Goal: Task Accomplishment & Management: Complete application form

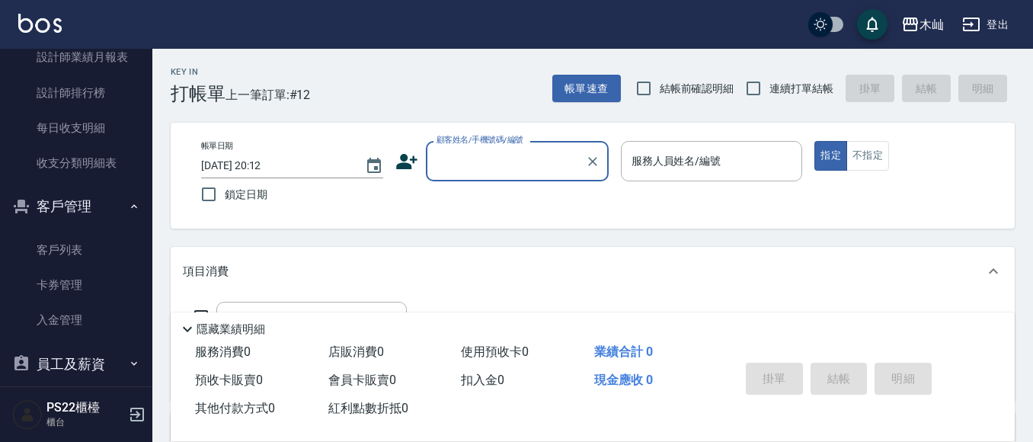
scroll to position [686, 0]
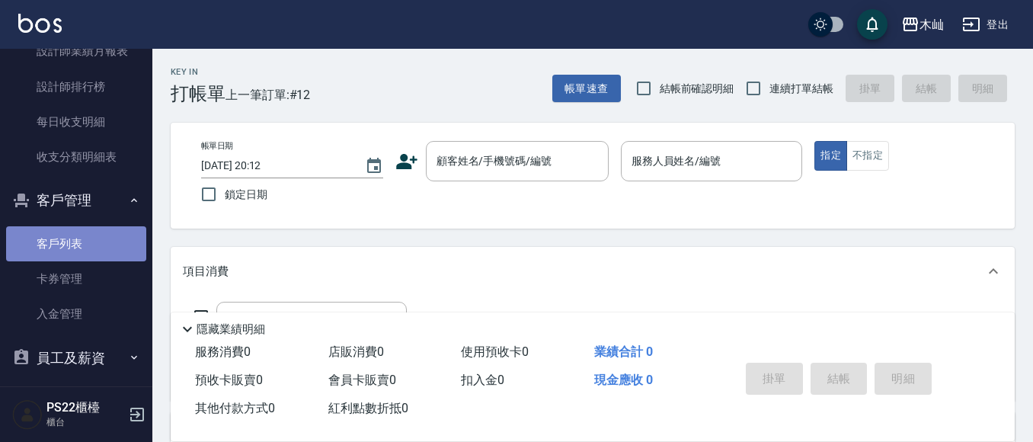
click at [107, 235] on link "客戶列表" at bounding box center [76, 243] width 140 height 35
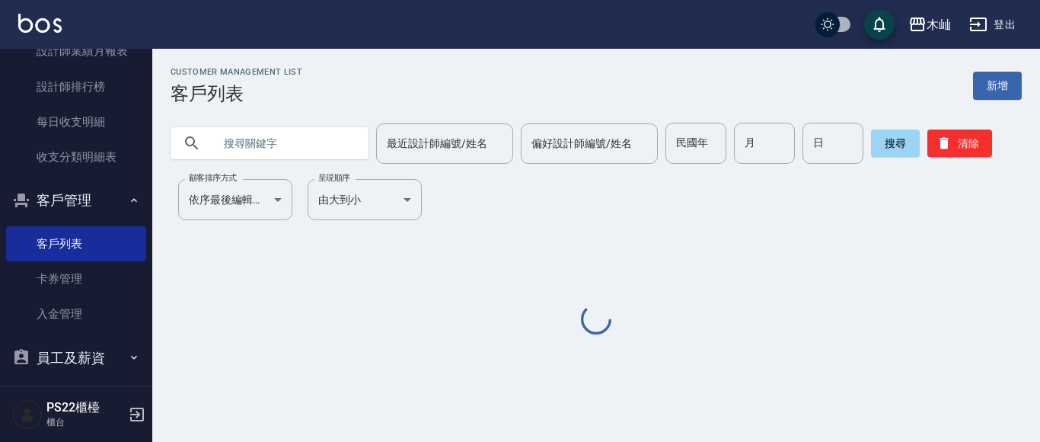
click at [262, 148] on input "text" at bounding box center [284, 143] width 143 height 41
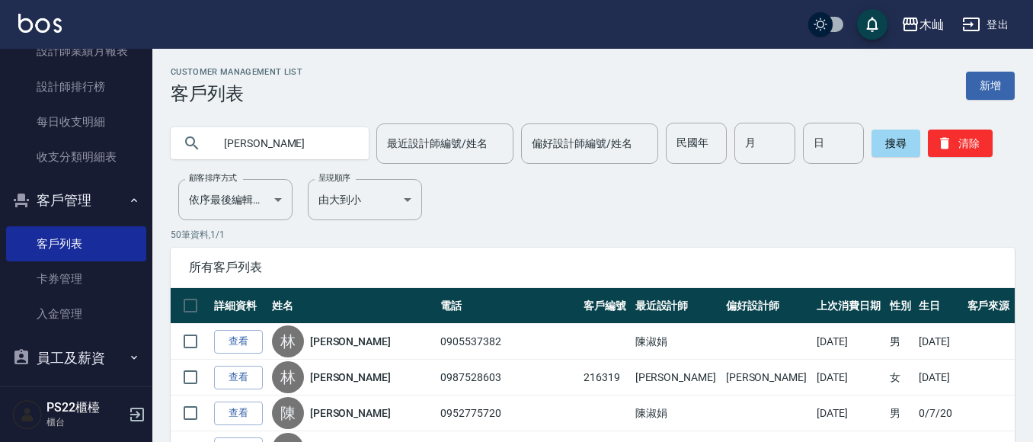
type input "[PERSON_NAME]"
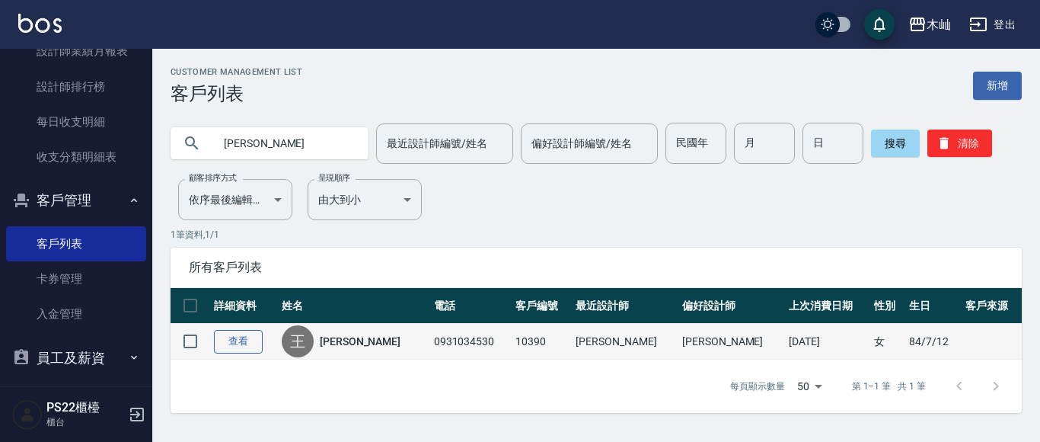
click at [258, 346] on link "查看" at bounding box center [238, 342] width 49 height 24
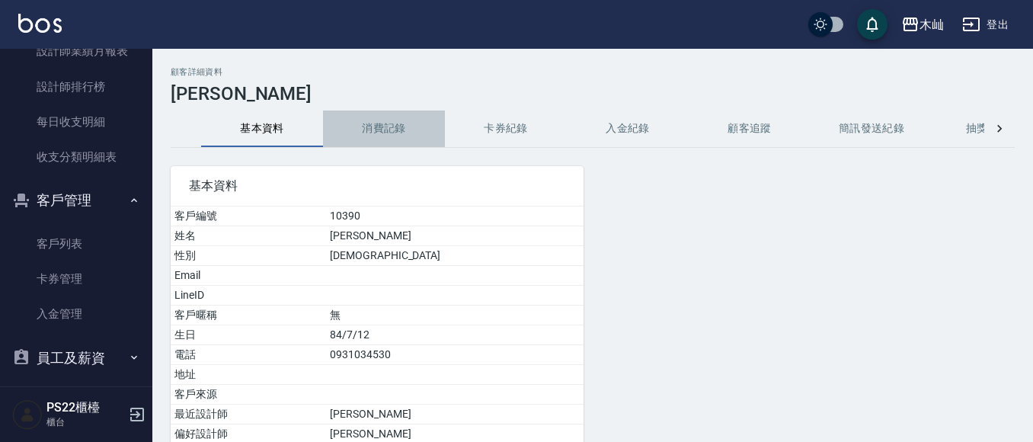
click at [366, 128] on button "消費記錄" at bounding box center [384, 128] width 122 height 37
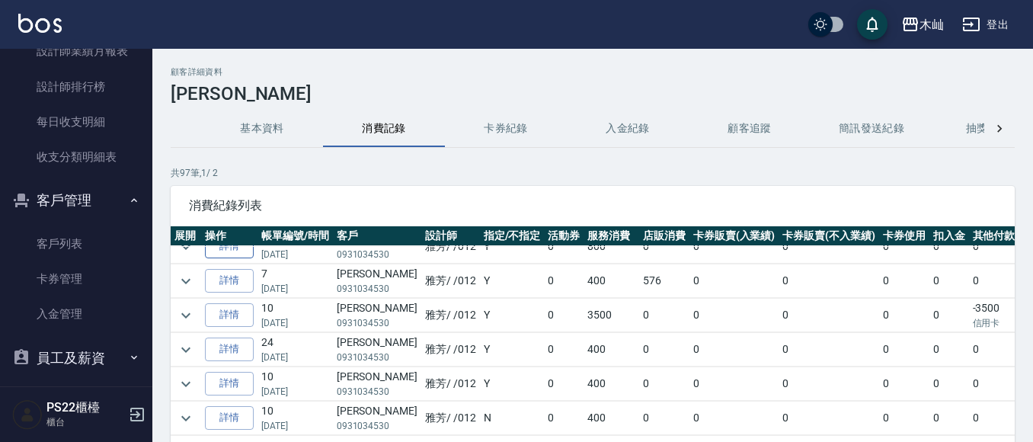
scroll to position [76, 0]
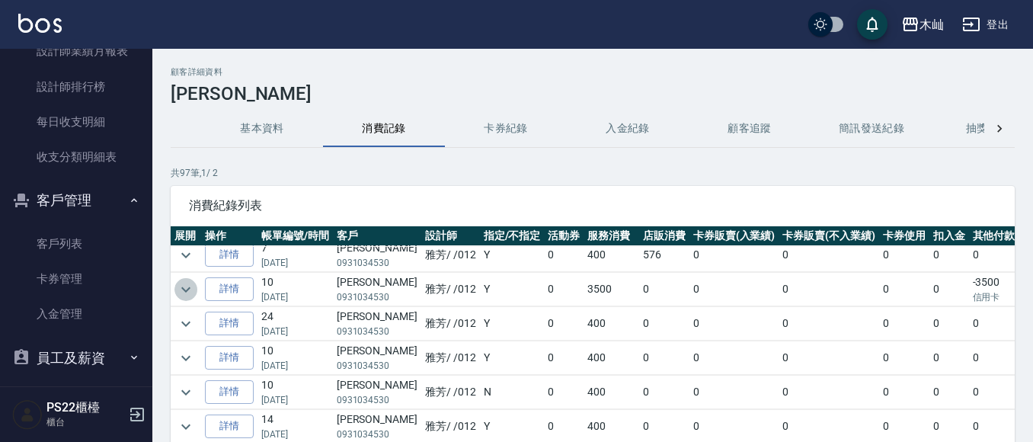
click at [184, 293] on icon "expand row" at bounding box center [186, 289] width 18 height 18
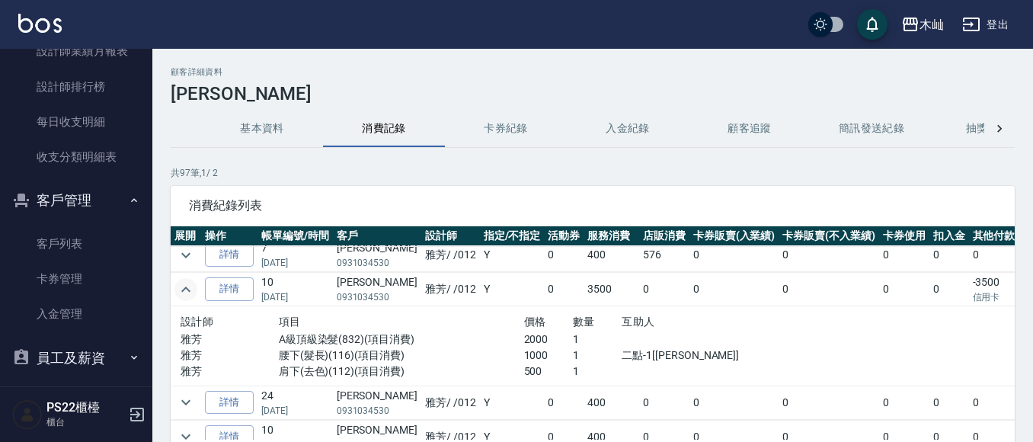
click at [376, 296] on p "0931034530" at bounding box center [377, 297] width 81 height 14
copy p "0931034530"
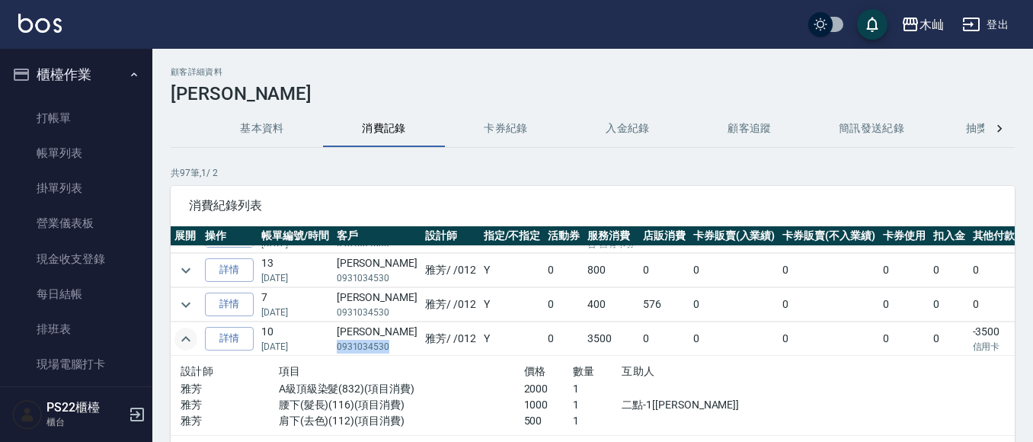
scroll to position [0, 0]
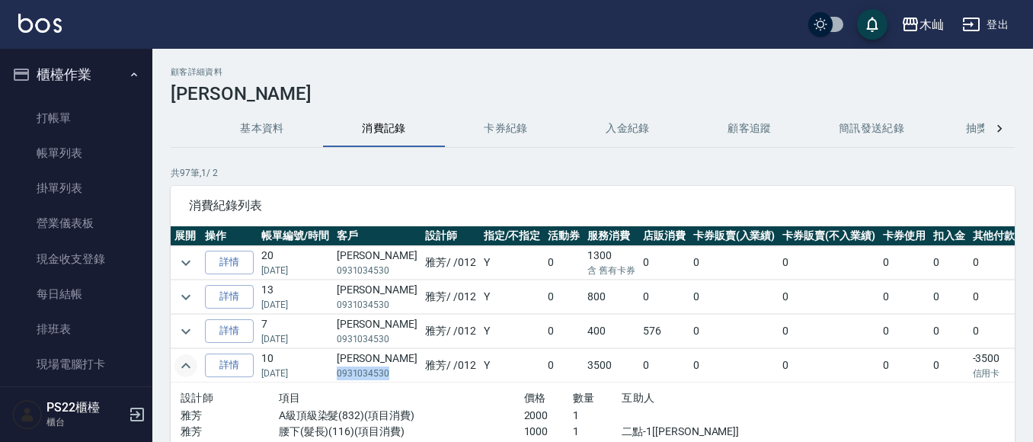
copy p "0931034530"
click at [110, 99] on ul "打帳單 帳單列表 掛單列表 營業儀表板 現金收支登錄 每日結帳 排班表 現場電腦打卡" at bounding box center [76, 241] width 140 height 294
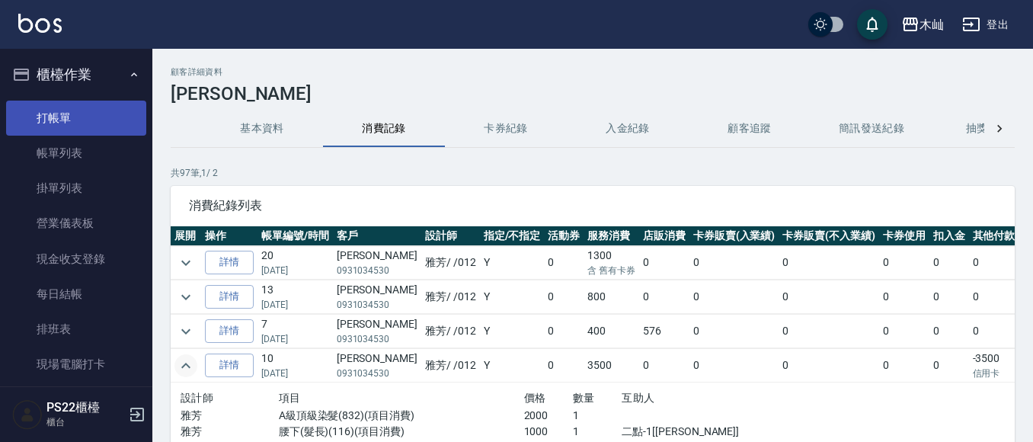
click at [105, 119] on link "打帳單" at bounding box center [76, 118] width 140 height 35
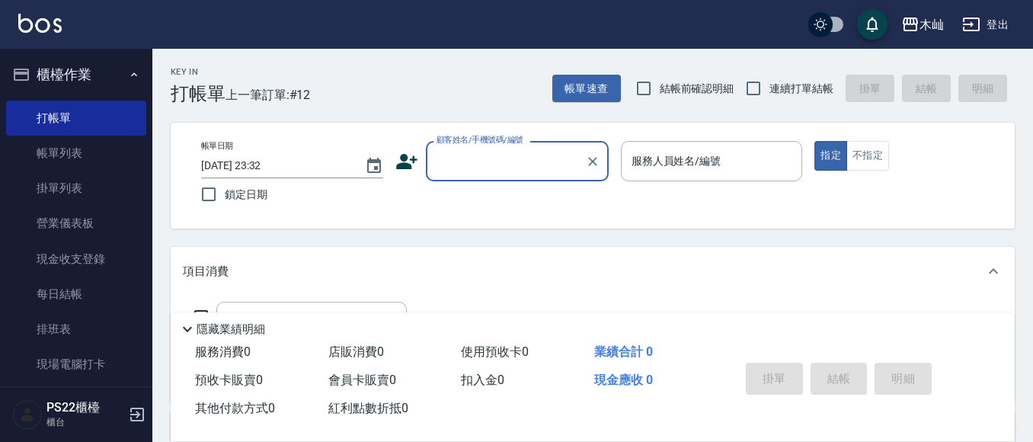
click at [545, 166] on input "顧客姓名/手機號碼/編號" at bounding box center [506, 161] width 146 height 27
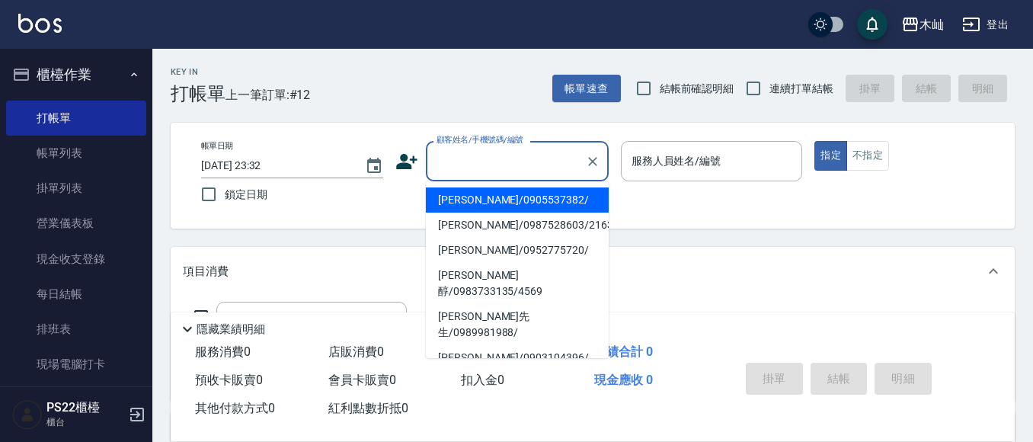
click at [519, 166] on input "顧客姓名/手機號碼/編號" at bounding box center [506, 161] width 146 height 27
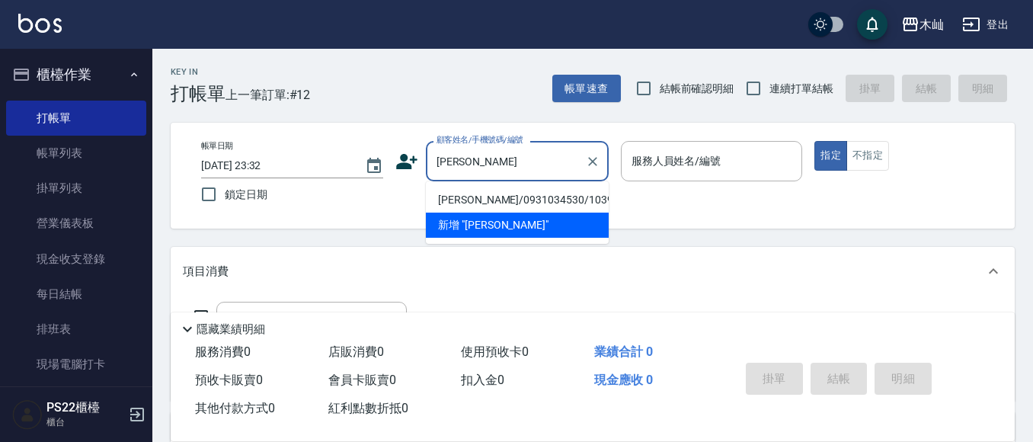
click at [506, 203] on li "[PERSON_NAME]/0931034530/10390" at bounding box center [517, 199] width 183 height 25
type input "[PERSON_NAME]/0931034530/10390"
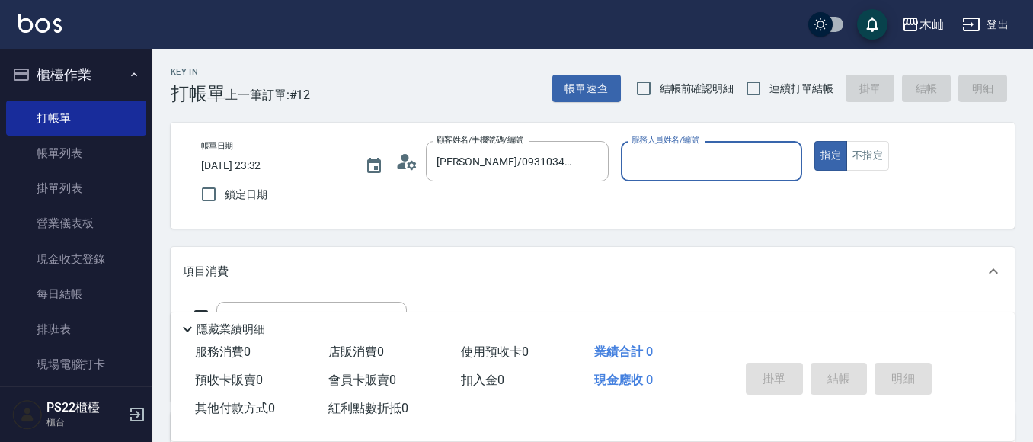
type input "雅芳-012"
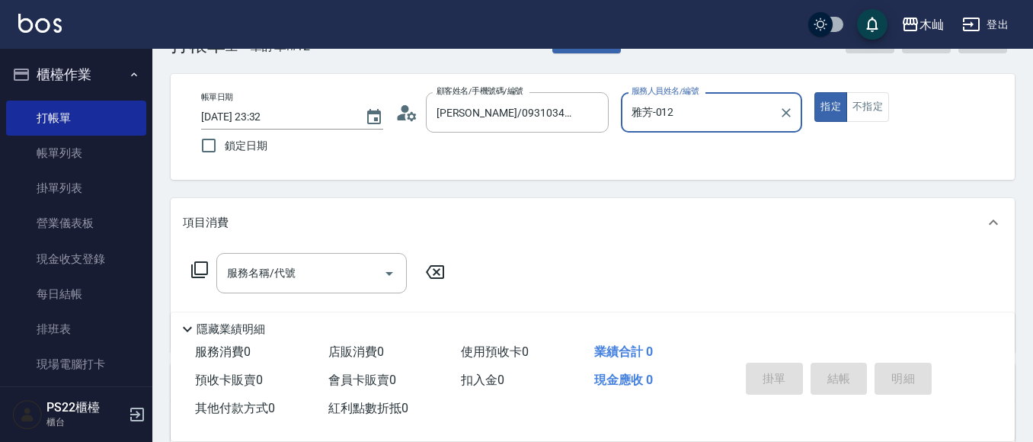
scroll to position [76, 0]
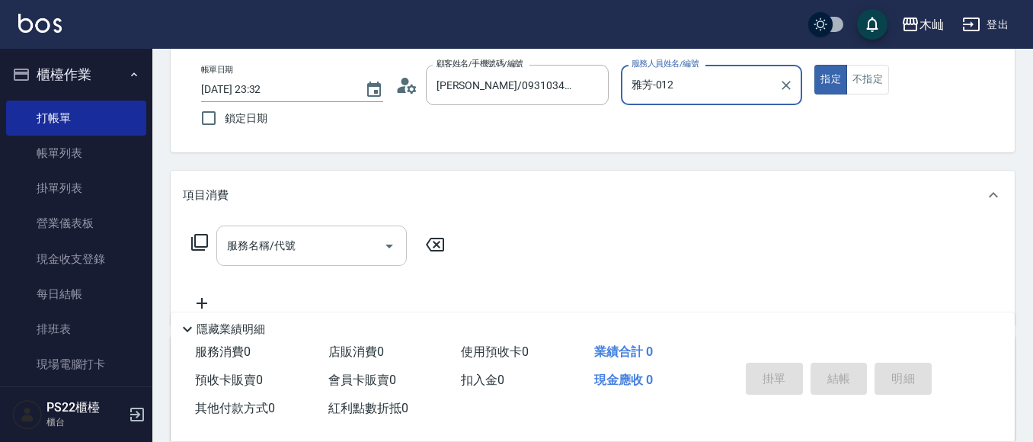
click at [371, 255] on input "服務名稱/代號" at bounding box center [300, 245] width 154 height 27
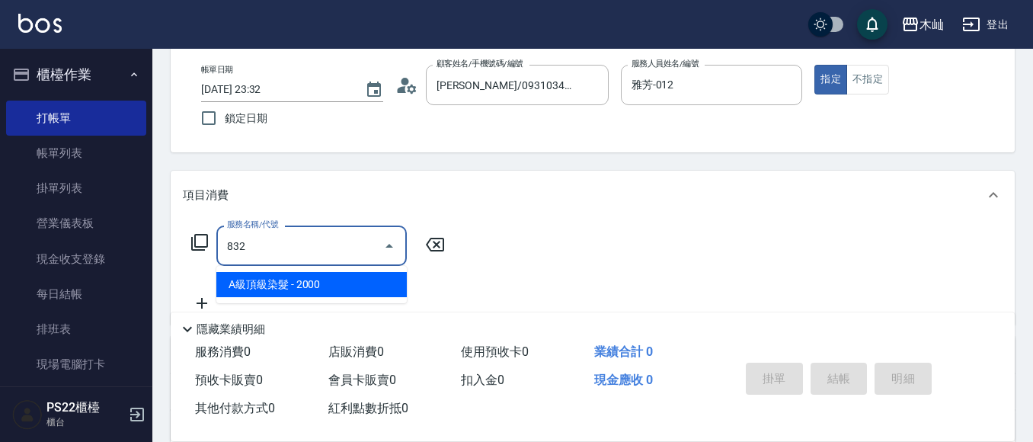
type input "A級頂級染髮(832)"
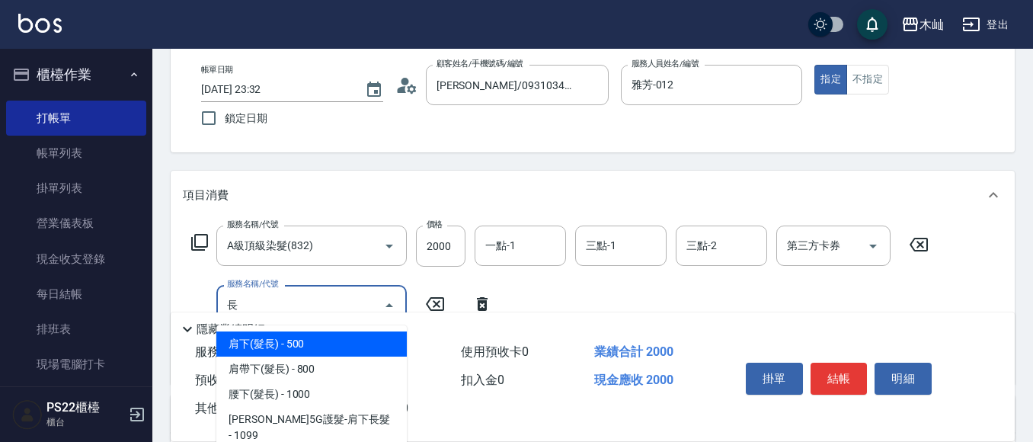
scroll to position [229, 0]
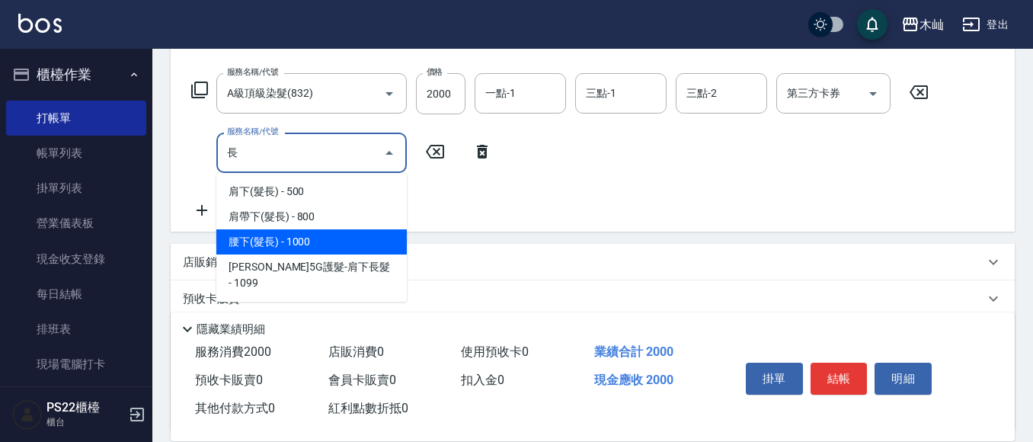
drag, startPoint x: 325, startPoint y: 241, endPoint x: 334, endPoint y: 220, distance: 22.5
click at [325, 241] on span "腰下(髮長) - 1000" at bounding box center [311, 241] width 190 height 25
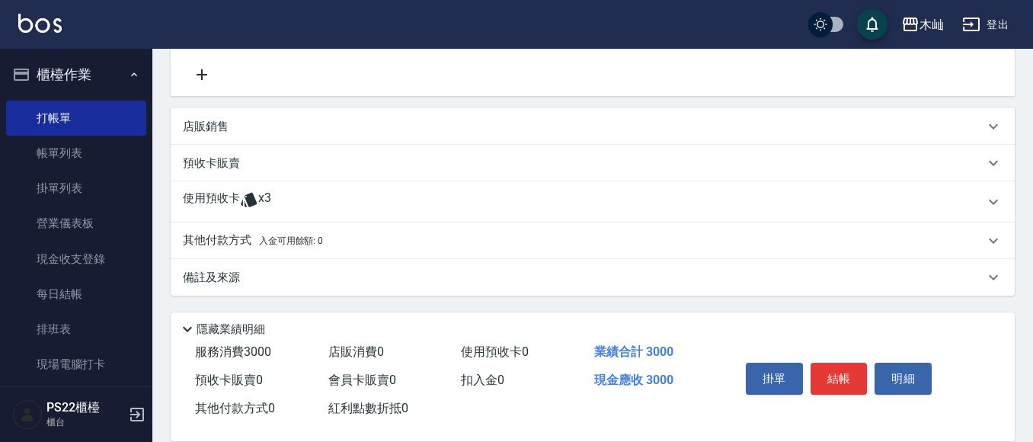
scroll to position [289, 0]
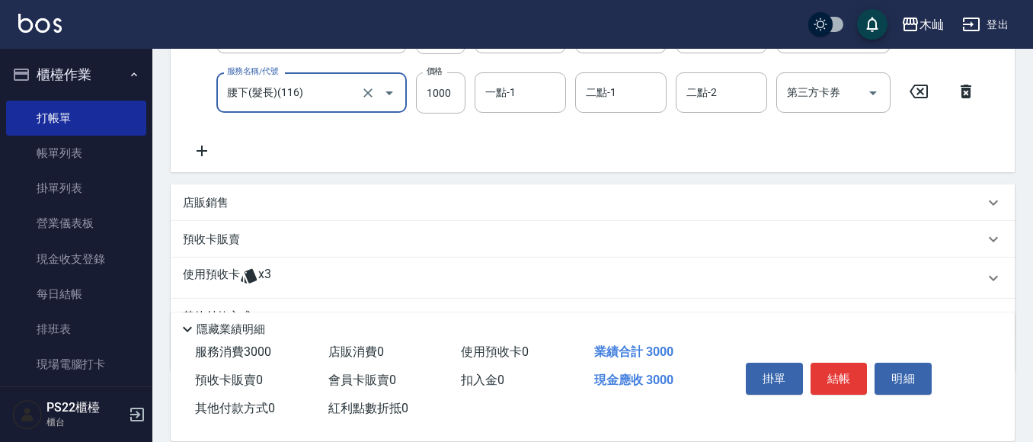
type input "腰下(髮長)(116)"
click at [193, 151] on icon at bounding box center [202, 151] width 38 height 18
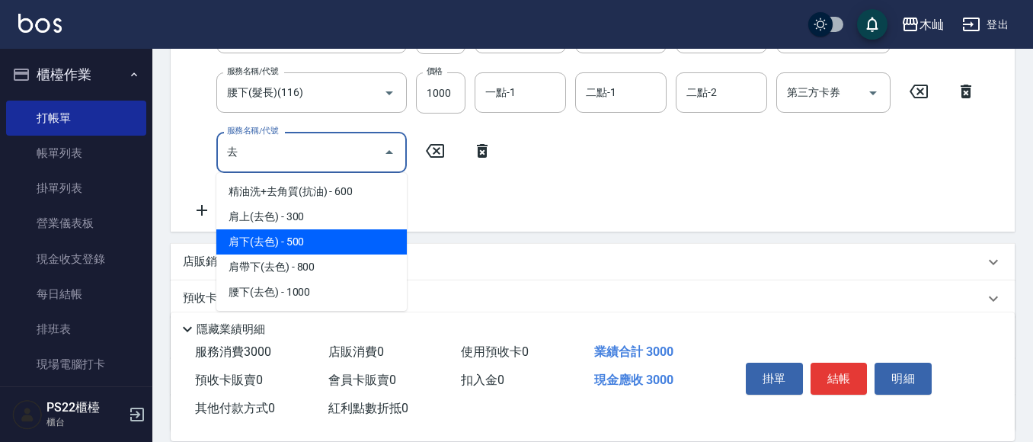
click at [326, 233] on span "肩下(去色) - 500" at bounding box center [311, 241] width 190 height 25
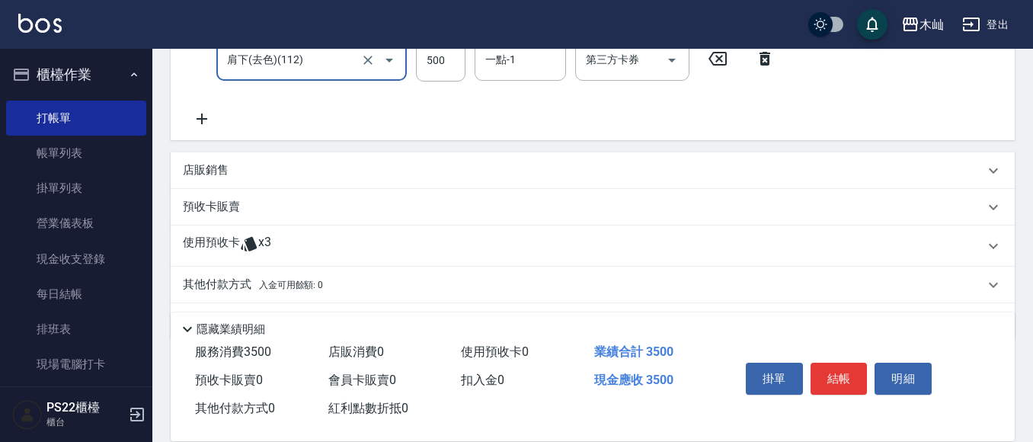
scroll to position [425, 0]
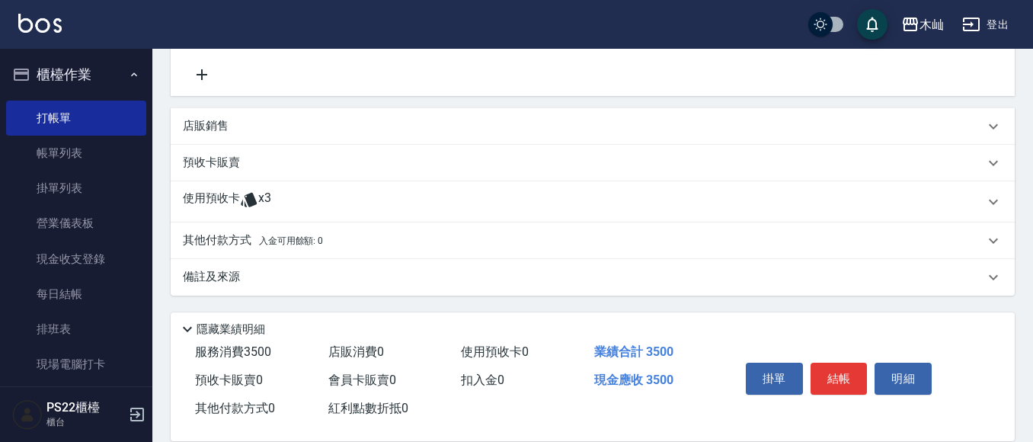
type input "肩下(去色)(112)"
click at [229, 235] on p "其他付款方式 入金可用餘額: 0" at bounding box center [253, 240] width 140 height 17
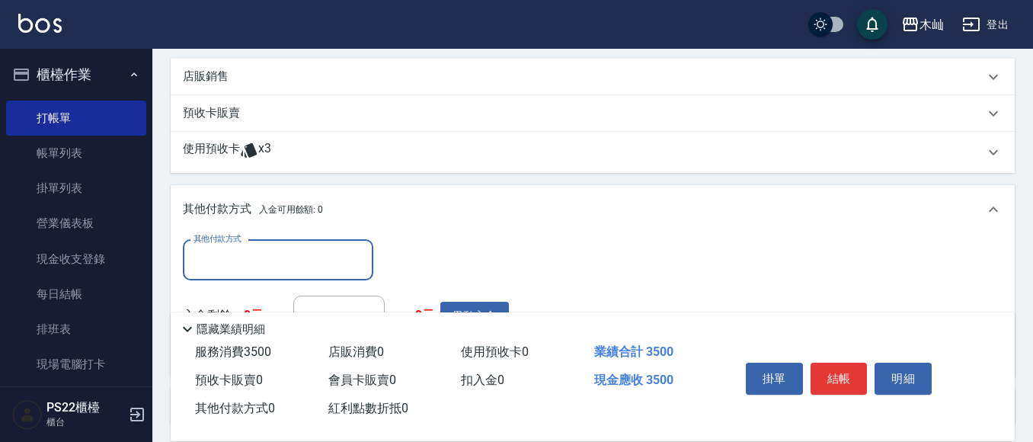
scroll to position [501, 0]
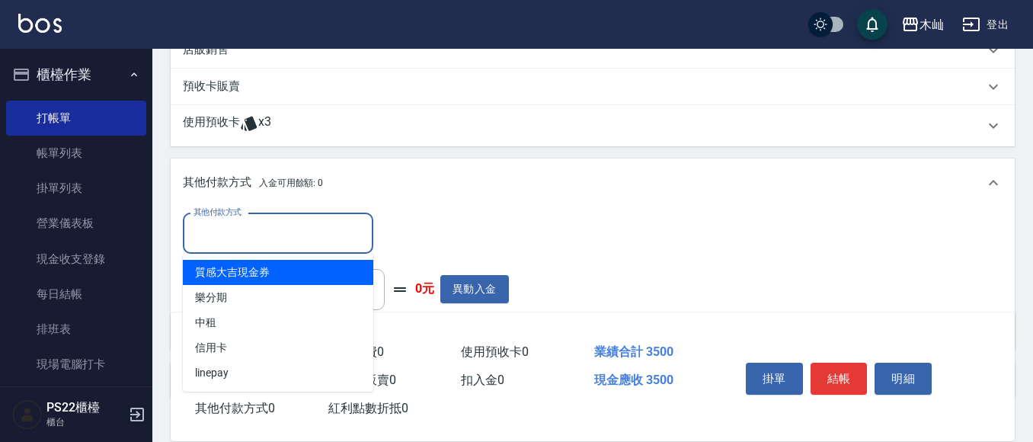
click at [330, 231] on input "其他付款方式" at bounding box center [278, 233] width 177 height 27
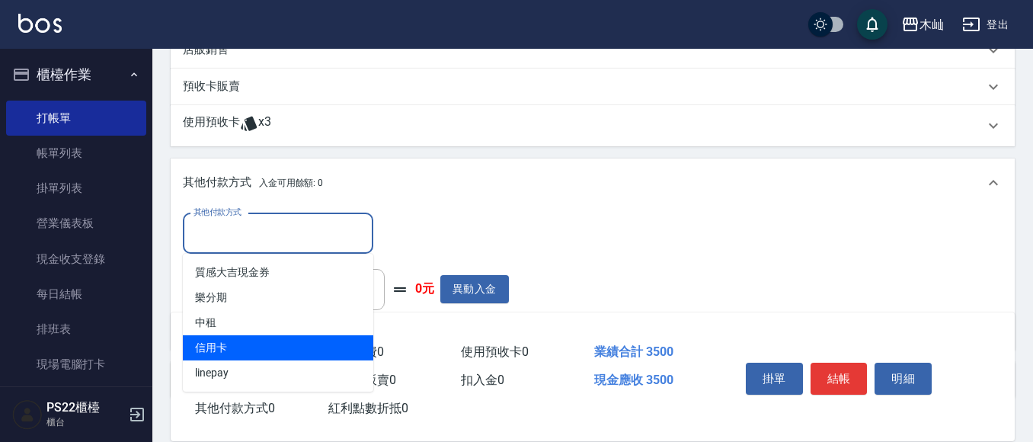
click at [318, 337] on span "信用卡" at bounding box center [278, 347] width 190 height 25
type input "信用卡"
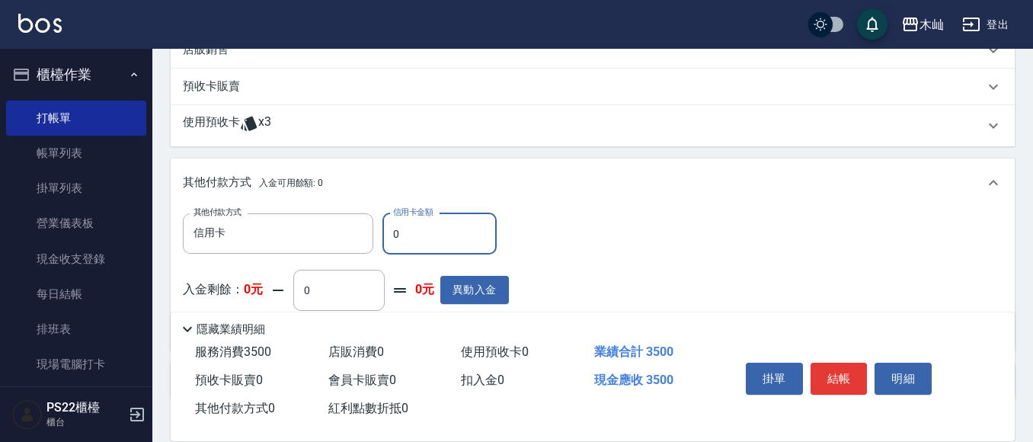
click at [435, 241] on input "0" at bounding box center [439, 233] width 114 height 41
type input "3500"
click at [846, 375] on button "結帳" at bounding box center [838, 379] width 57 height 32
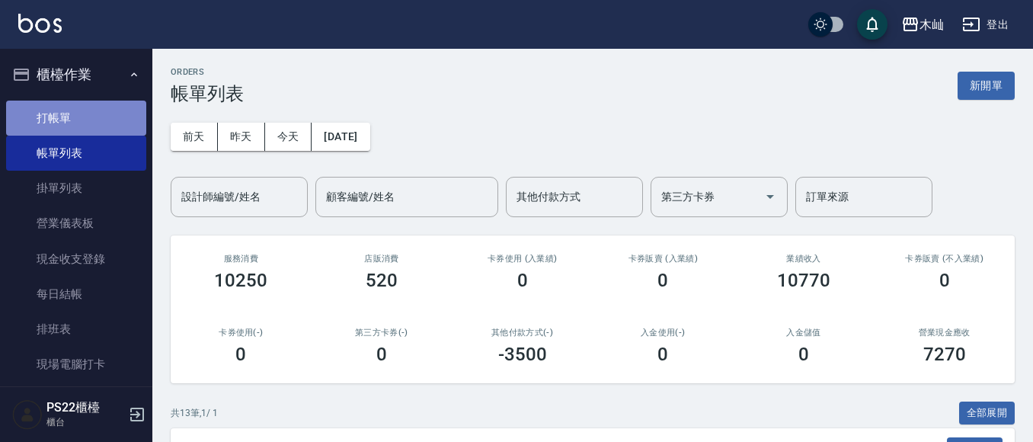
click at [94, 125] on link "打帳單" at bounding box center [76, 118] width 140 height 35
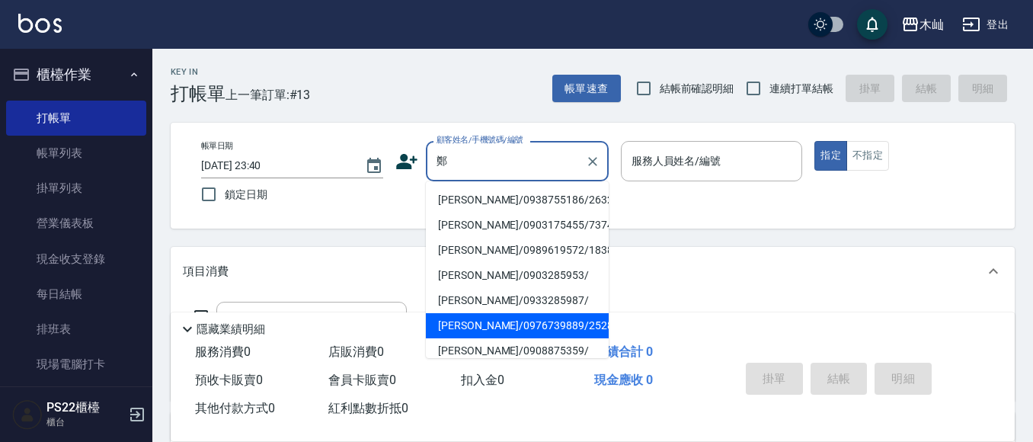
click at [470, 323] on li "[PERSON_NAME]/0976739889/2528" at bounding box center [517, 325] width 183 height 25
type input "[PERSON_NAME]/0976739889/2528"
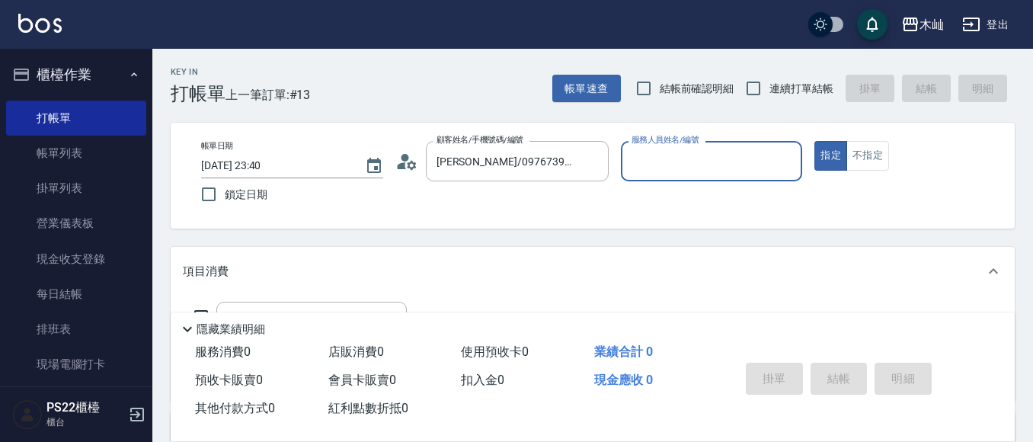
type input "雅芳-012"
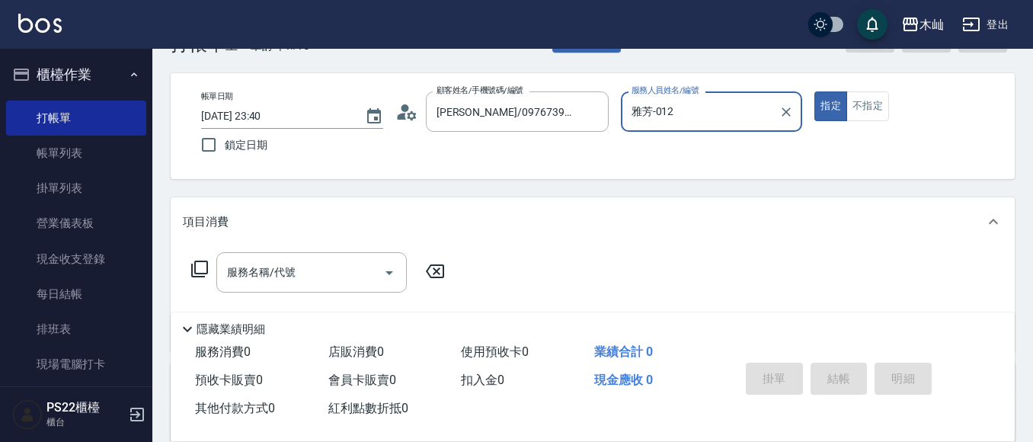
scroll to position [76, 0]
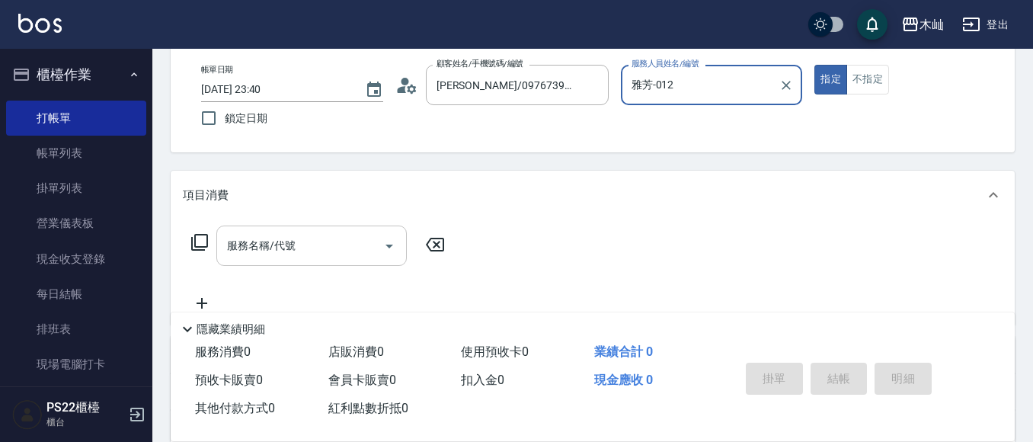
click at [347, 251] on input "服務名稱/代號" at bounding box center [300, 245] width 154 height 27
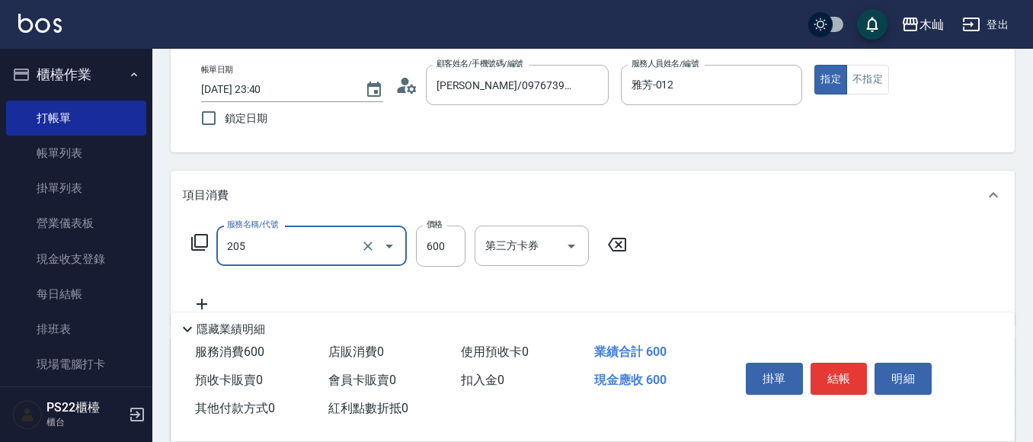
type input "A級洗剪(205)"
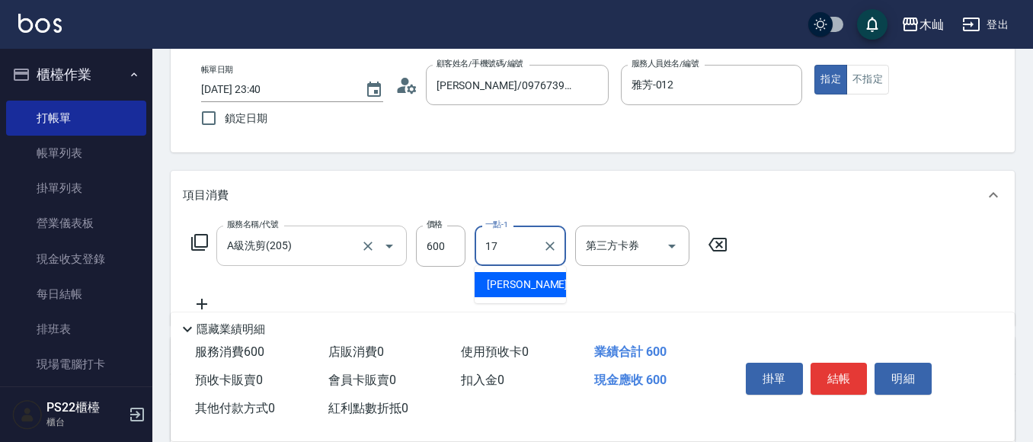
type input "[PERSON_NAME]-17"
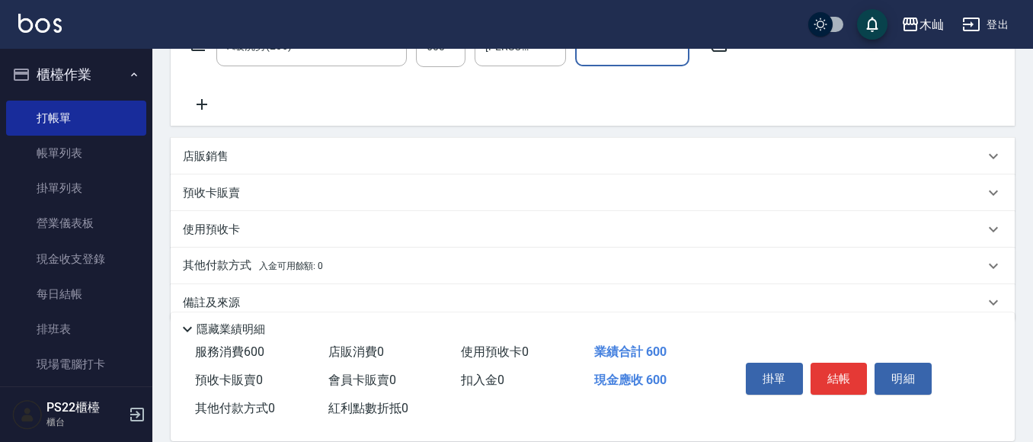
scroll to position [301, 0]
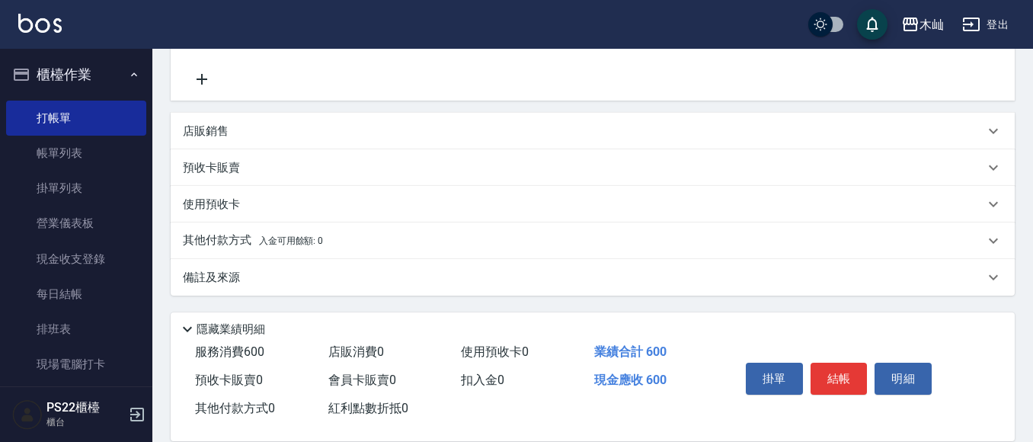
click at [213, 246] on p "其他付款方式 入金可用餘額: 0" at bounding box center [253, 240] width 140 height 17
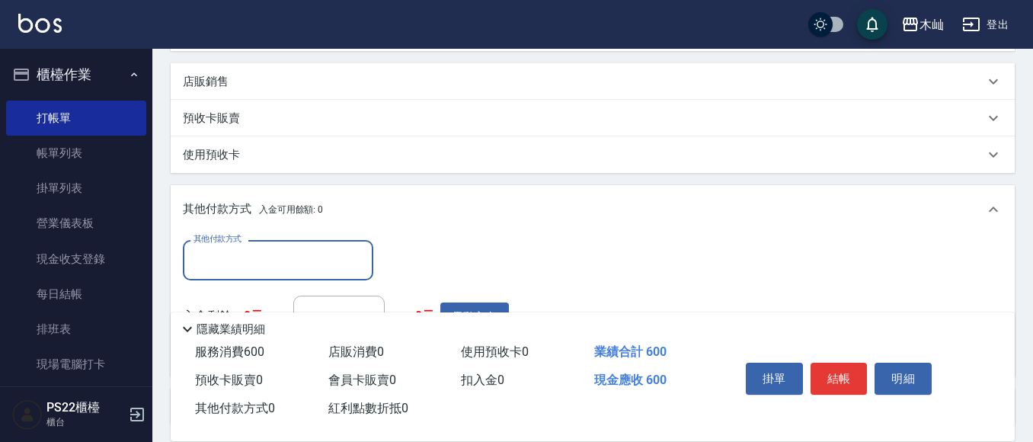
scroll to position [377, 0]
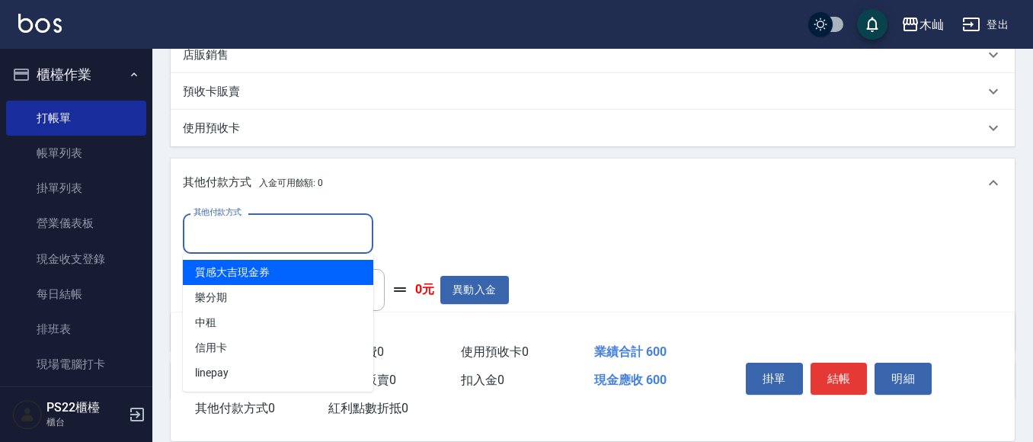
click at [229, 239] on input "其他付款方式" at bounding box center [278, 233] width 177 height 27
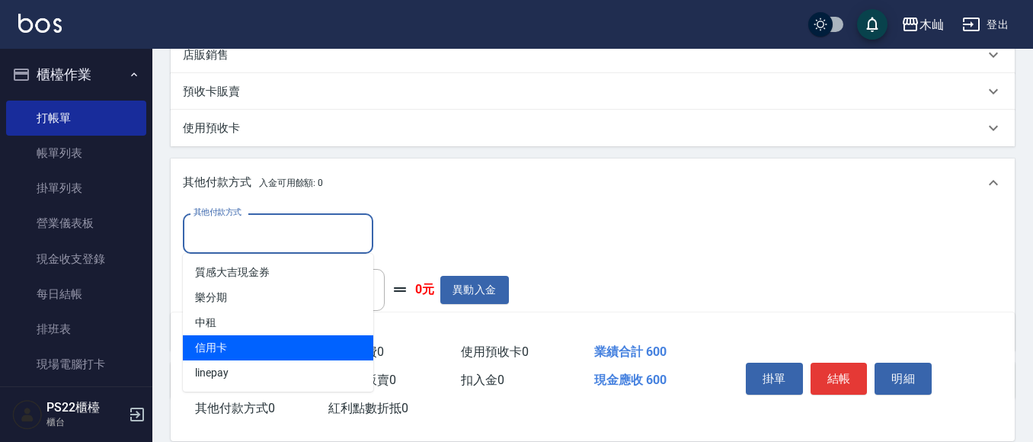
click at [248, 336] on span "信用卡" at bounding box center [278, 347] width 190 height 25
type input "信用卡"
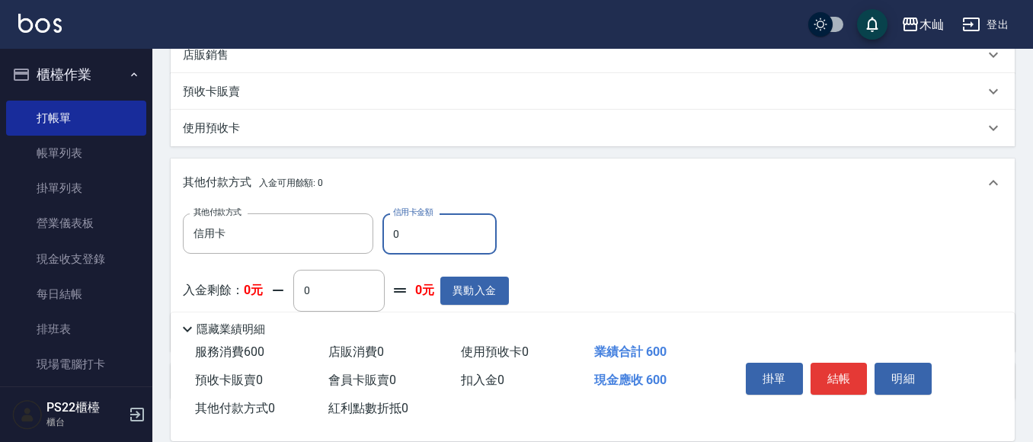
click at [417, 231] on input "0" at bounding box center [439, 233] width 114 height 41
type input "600"
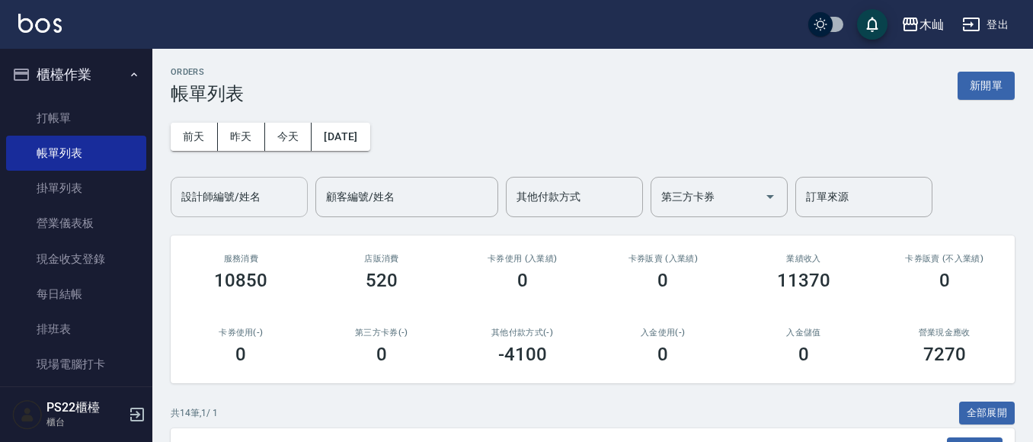
click at [236, 203] on input "設計師編號/姓名" at bounding box center [238, 197] width 123 height 27
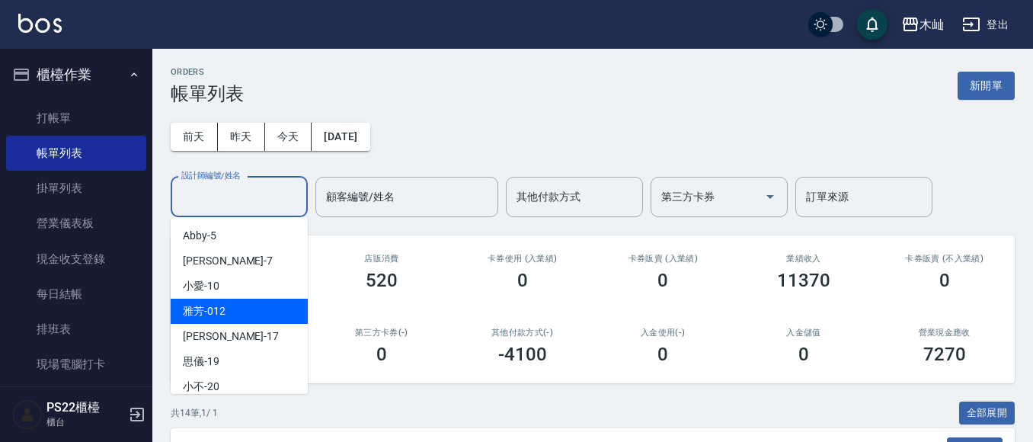
click at [238, 305] on div "雅芳 -012" at bounding box center [239, 311] width 137 height 25
type input "雅芳-012"
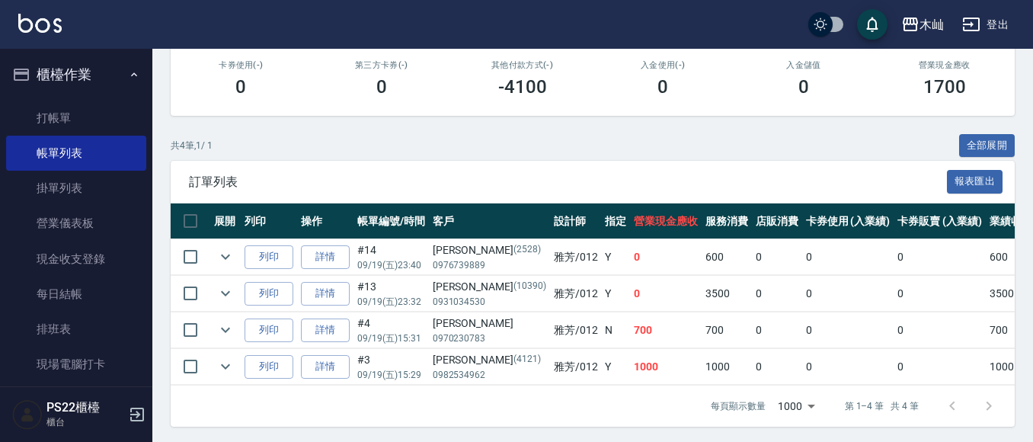
scroll to position [283, 0]
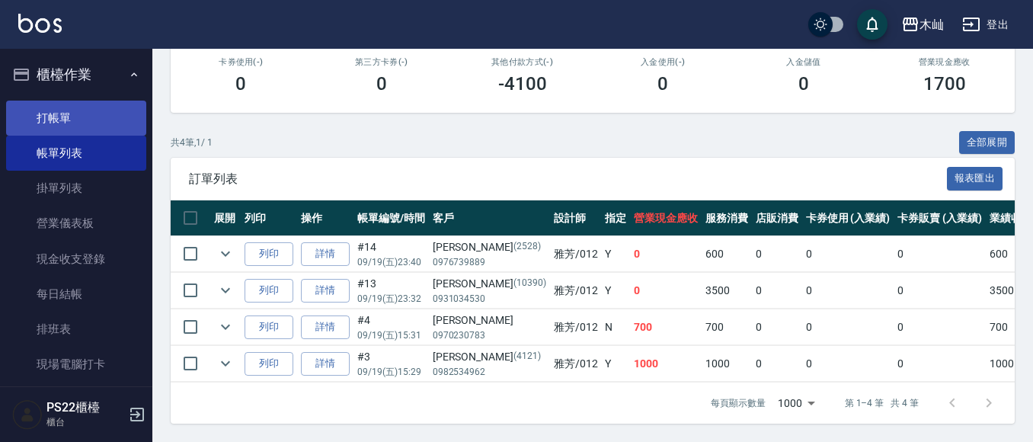
click at [110, 116] on link "打帳單" at bounding box center [76, 118] width 140 height 35
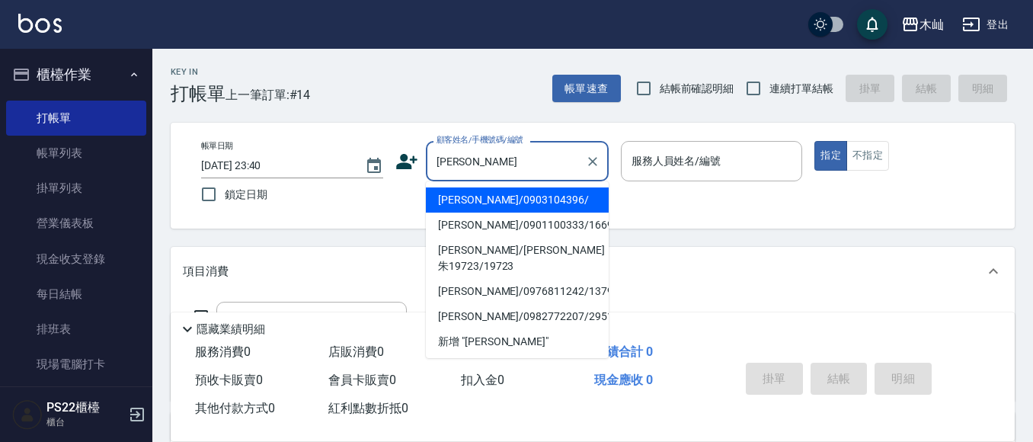
click at [541, 200] on li "[PERSON_NAME]/0903104396/" at bounding box center [517, 199] width 183 height 25
type input "[PERSON_NAME]/0903104396/"
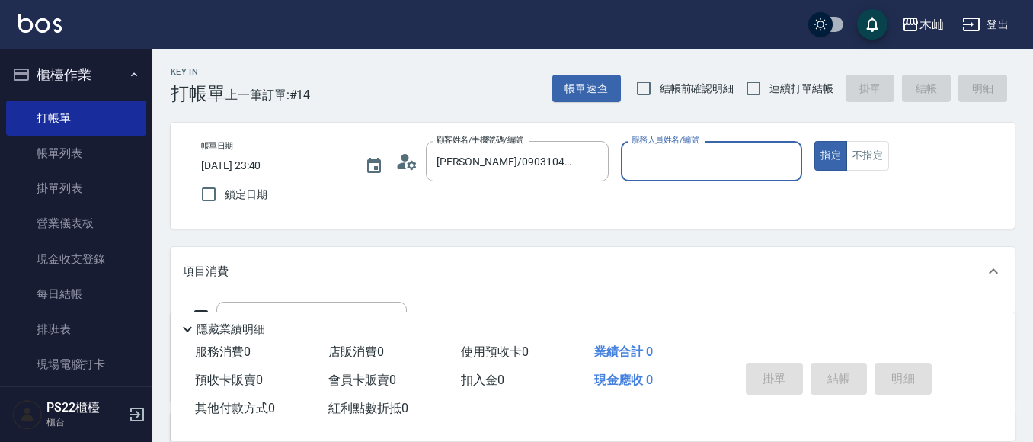
type input "雅芳-012"
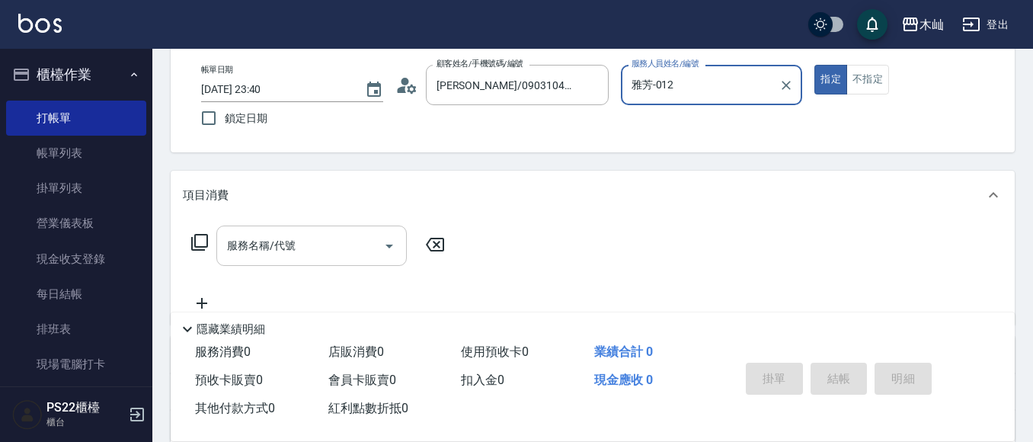
click at [353, 235] on input "服務名稱/代號" at bounding box center [300, 245] width 154 height 27
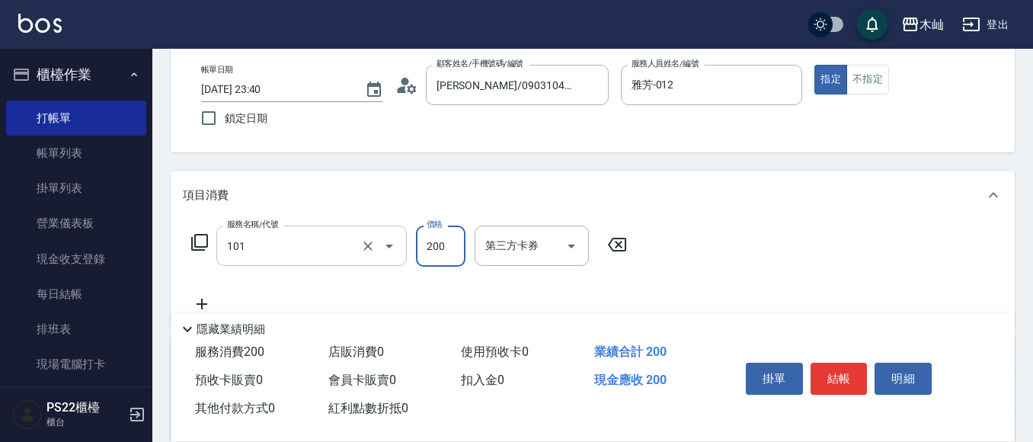
type input "洗髮(101)"
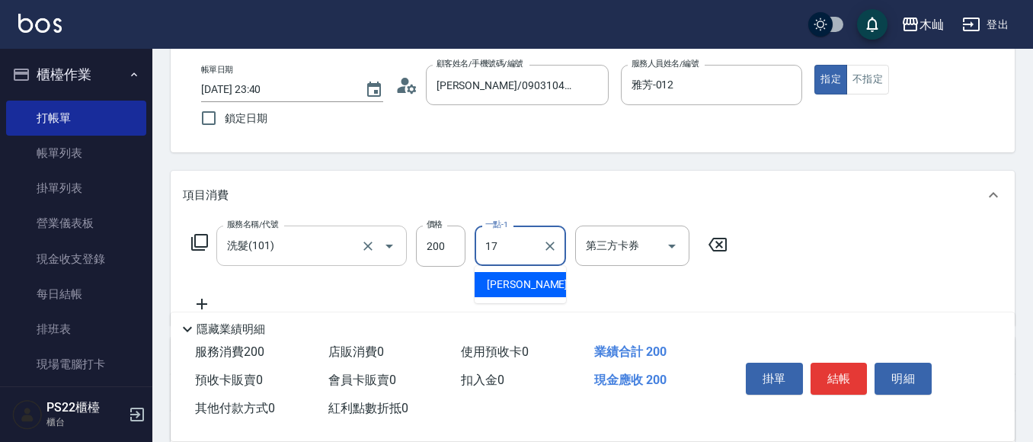
type input "[PERSON_NAME]-17"
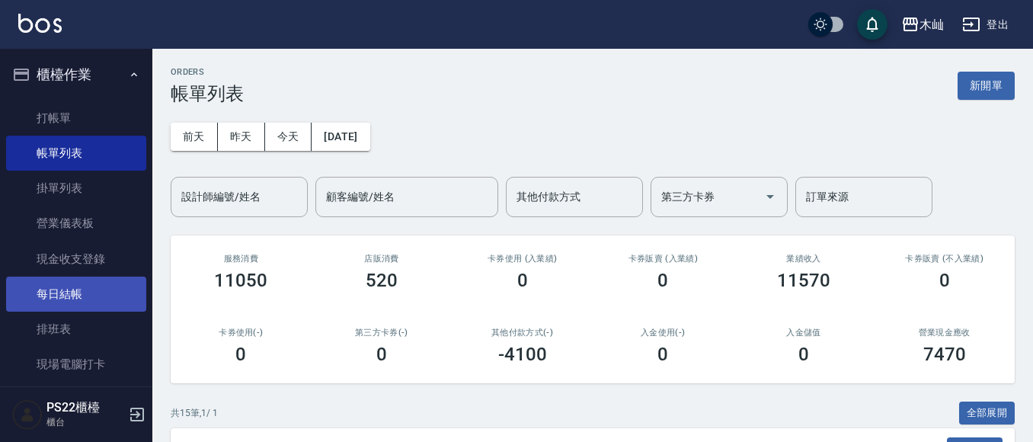
click at [99, 298] on link "每日結帳" at bounding box center [76, 293] width 140 height 35
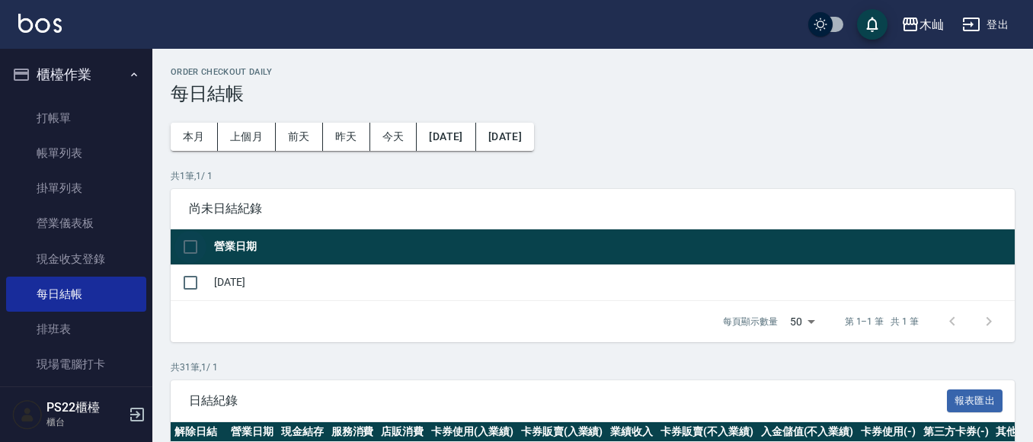
click at [185, 237] on input "checkbox" at bounding box center [190, 247] width 32 height 32
checkbox input "true"
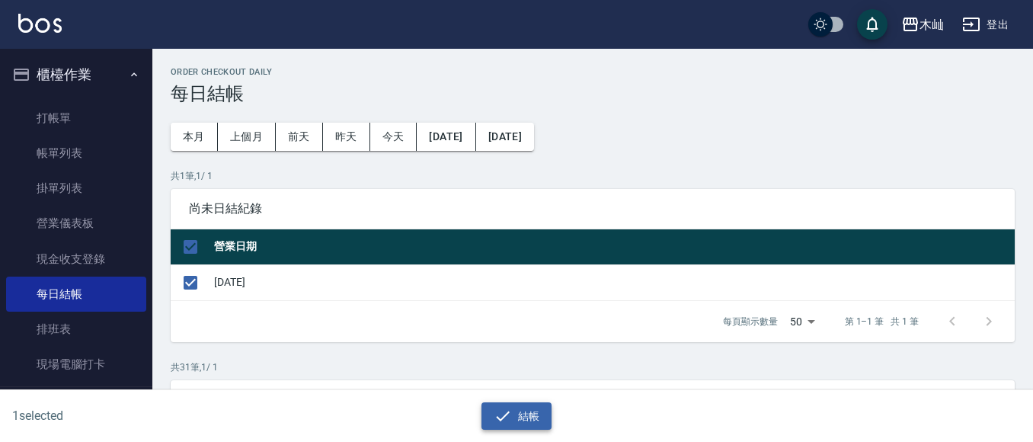
click at [522, 416] on button "結帳" at bounding box center [516, 416] width 71 height 28
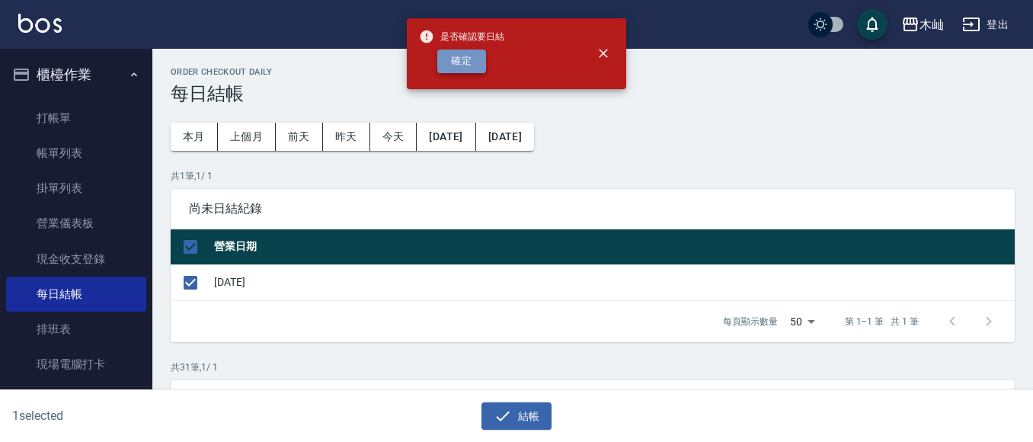
click at [468, 66] on button "確定" at bounding box center [461, 62] width 49 height 24
checkbox input "false"
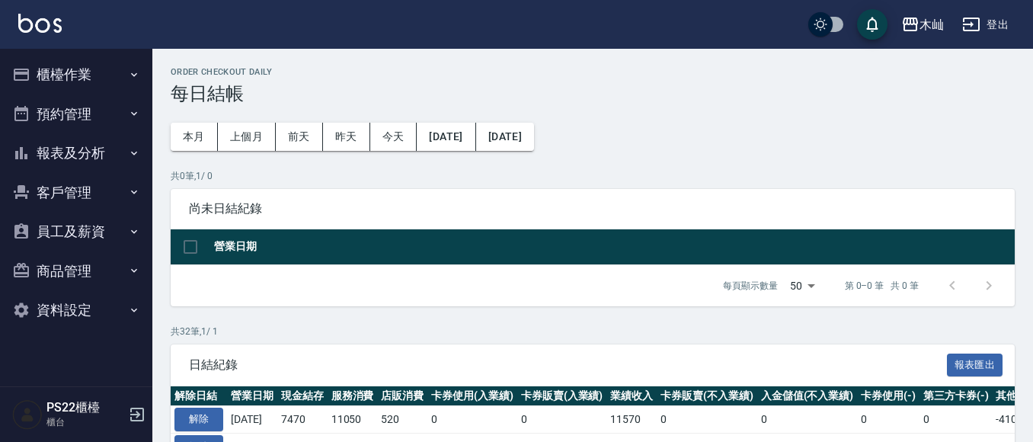
click at [92, 162] on button "報表及分析" at bounding box center [76, 153] width 140 height 40
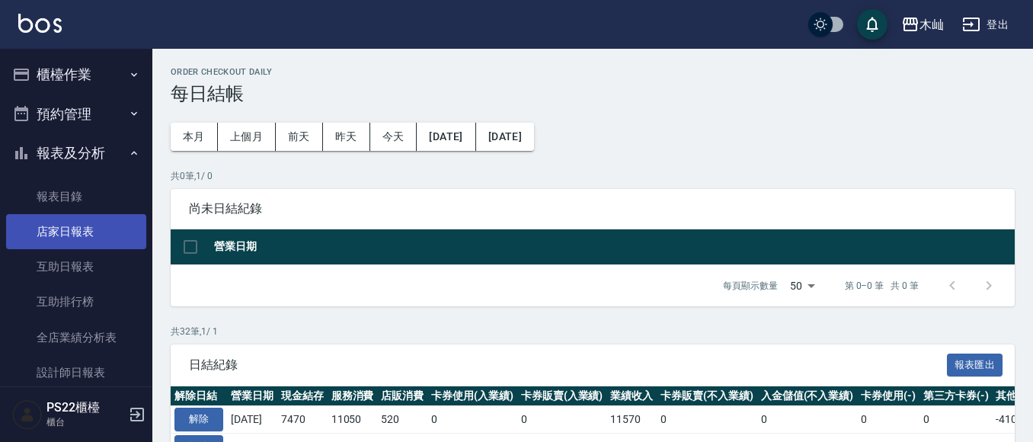
click at [111, 214] on link "店家日報表" at bounding box center [76, 231] width 140 height 35
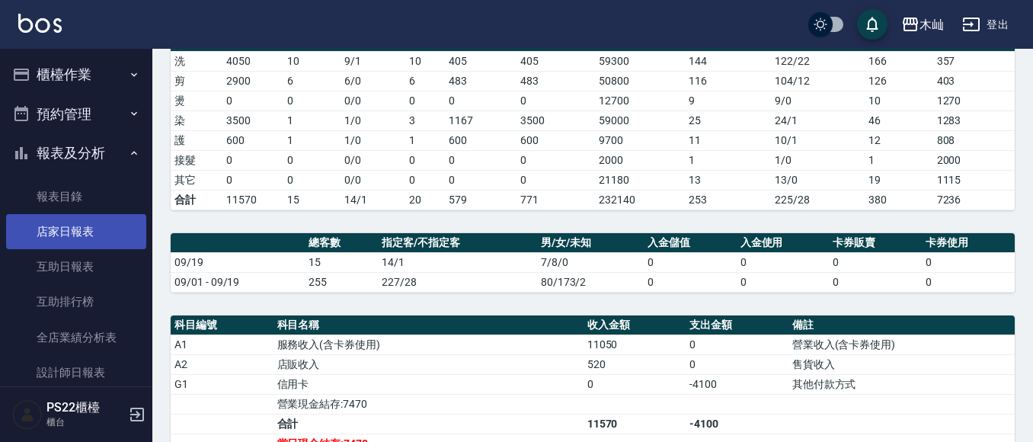
scroll to position [76, 0]
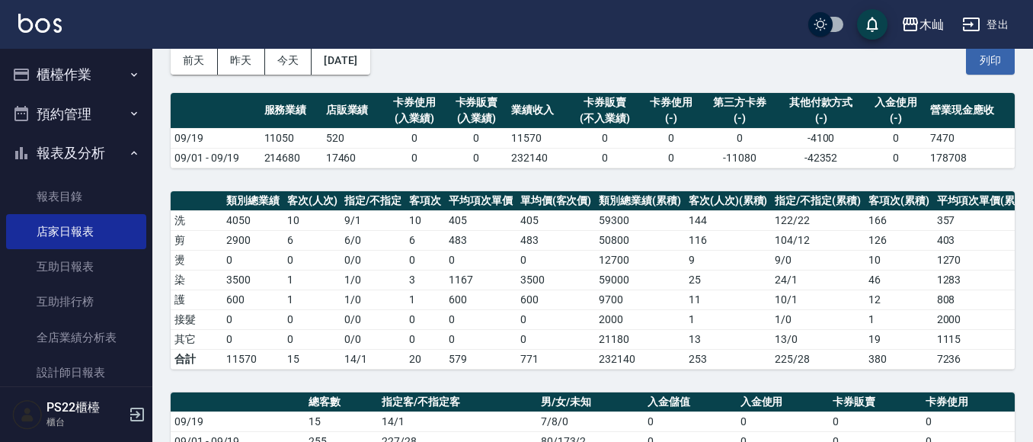
click at [100, 74] on button "櫃檯作業" at bounding box center [76, 75] width 140 height 40
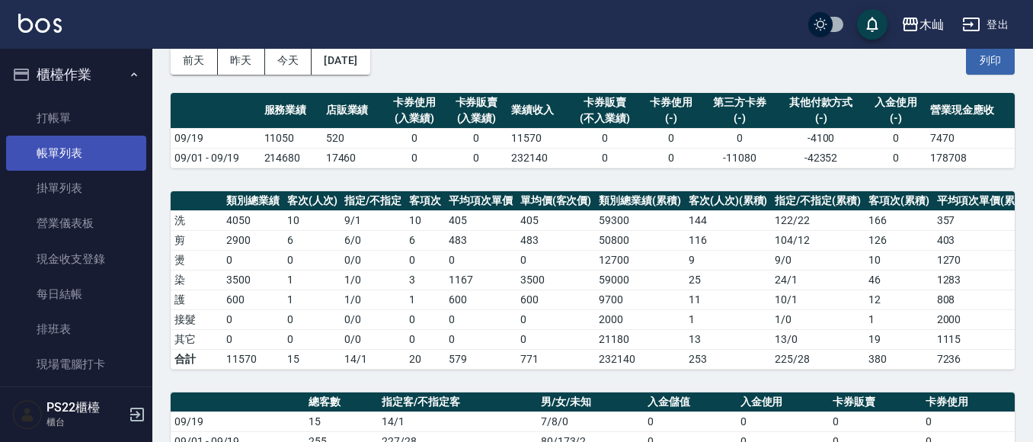
click at [113, 153] on link "帳單列表" at bounding box center [76, 153] width 140 height 35
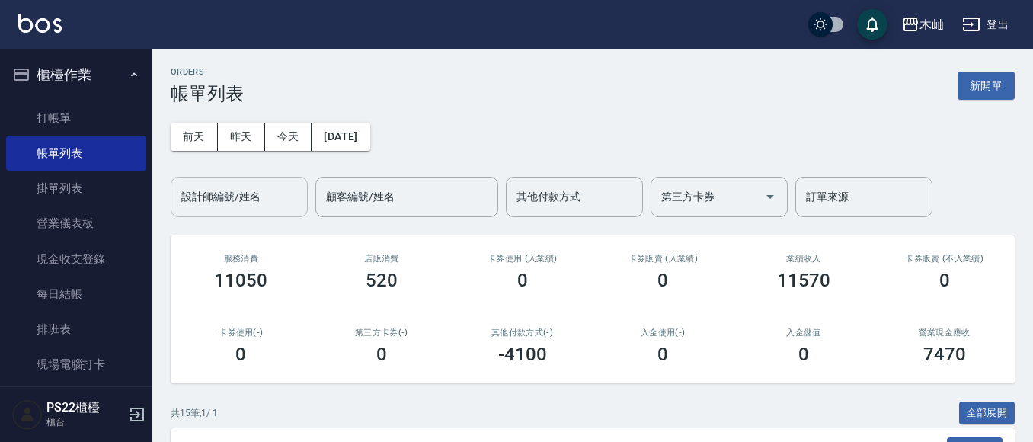
click at [254, 202] on div "設計師編號/姓名 設計師編號/姓名" at bounding box center [239, 197] width 137 height 40
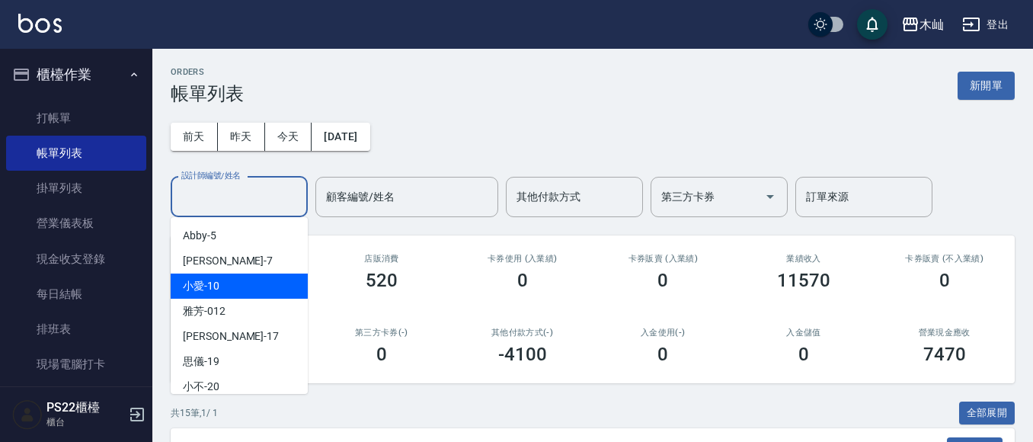
click at [260, 287] on div "小愛 -10" at bounding box center [239, 285] width 137 height 25
type input "小愛-10"
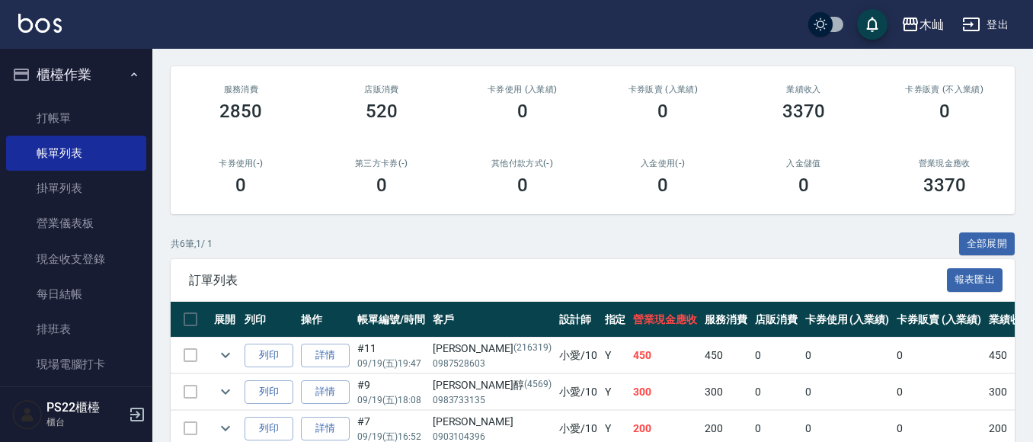
scroll to position [128, 0]
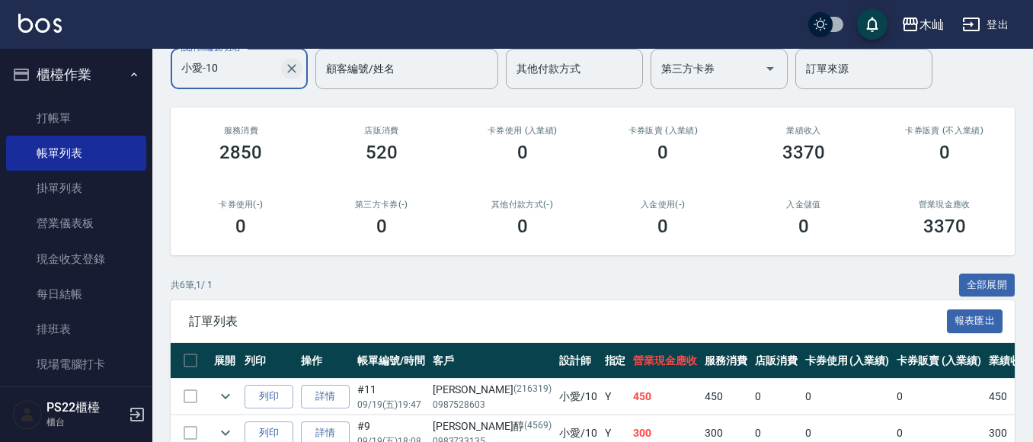
click at [289, 67] on icon "Clear" at bounding box center [291, 68] width 15 height 15
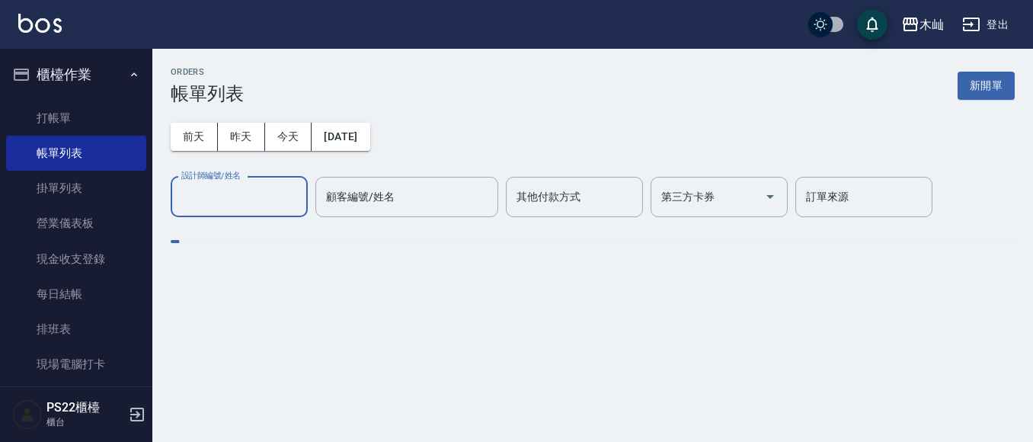
scroll to position [0, 0]
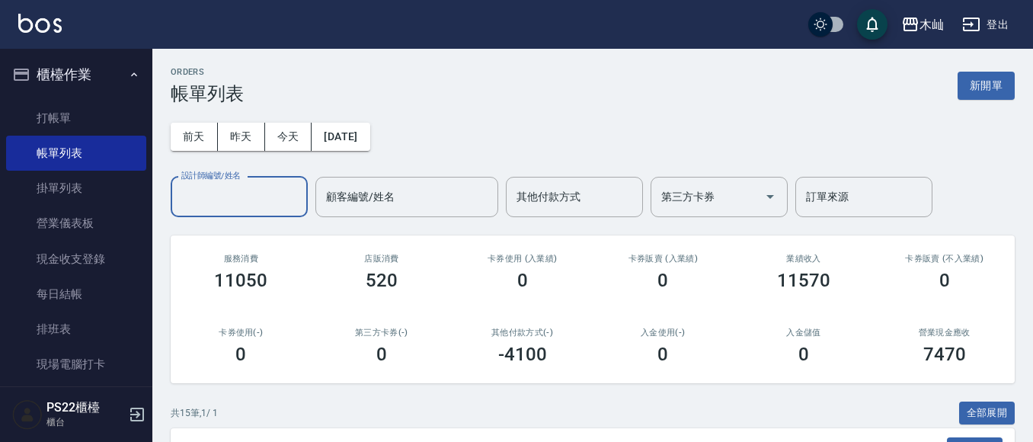
click at [217, 191] on input "設計師編號/姓名" at bounding box center [238, 197] width 123 height 27
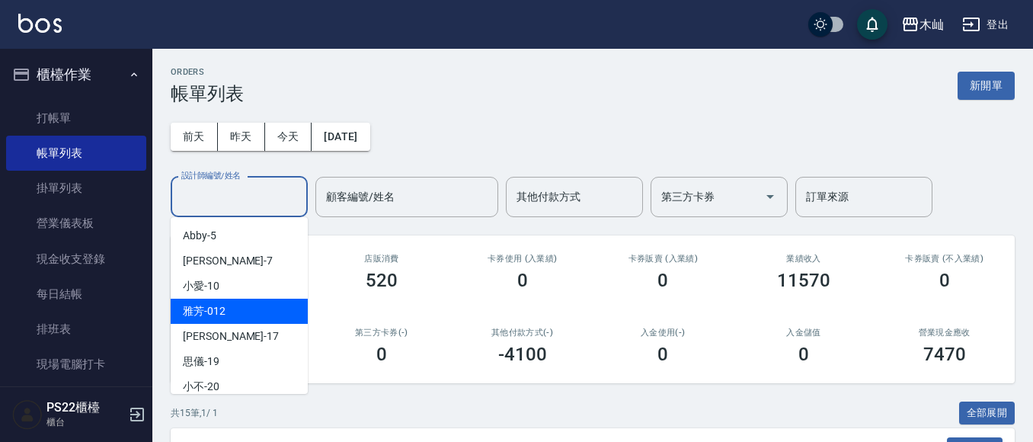
click at [241, 317] on div "雅芳 -012" at bounding box center [239, 311] width 137 height 25
type input "雅芳-012"
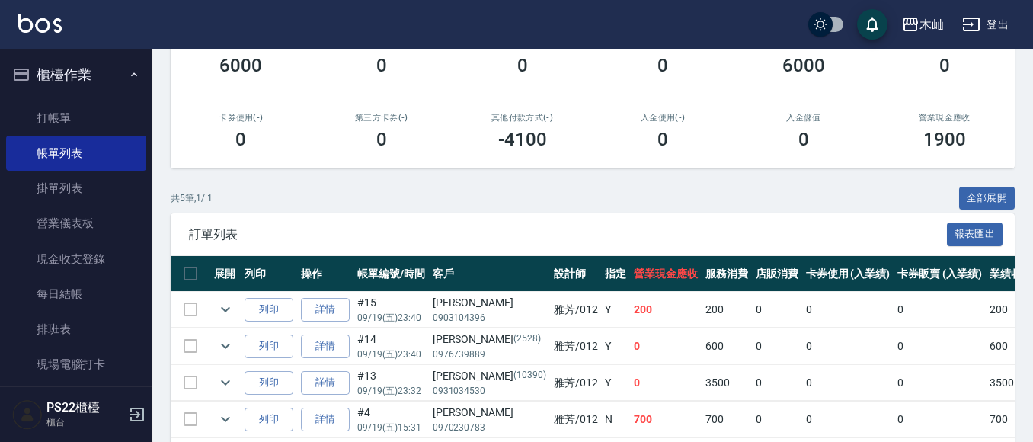
scroll to position [320, 0]
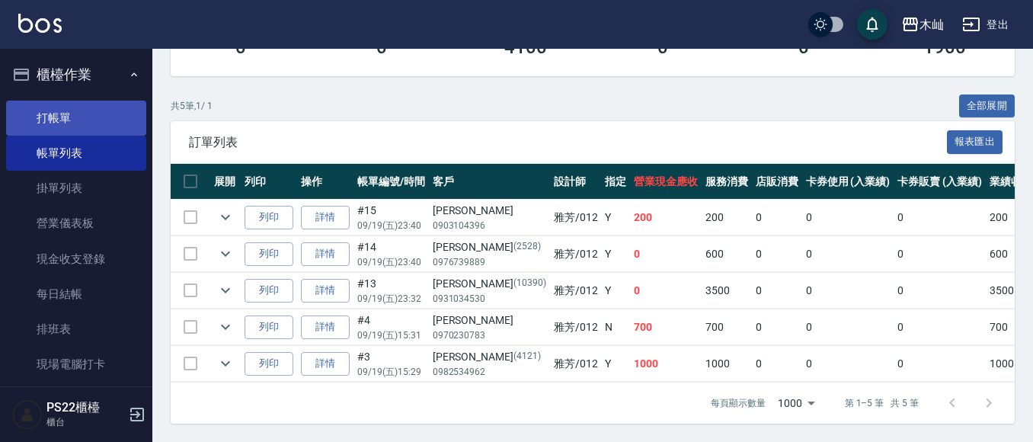
click at [84, 109] on link "打帳單" at bounding box center [76, 118] width 140 height 35
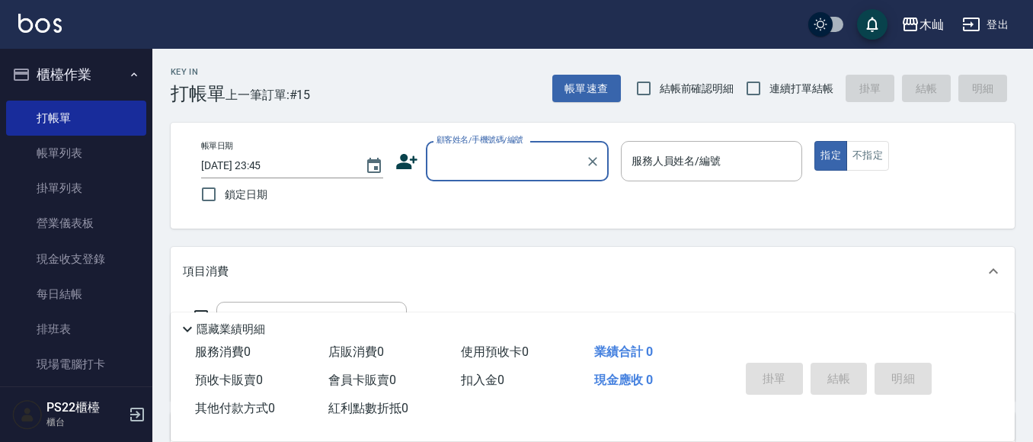
click at [91, 73] on button "櫃檯作業" at bounding box center [76, 75] width 140 height 40
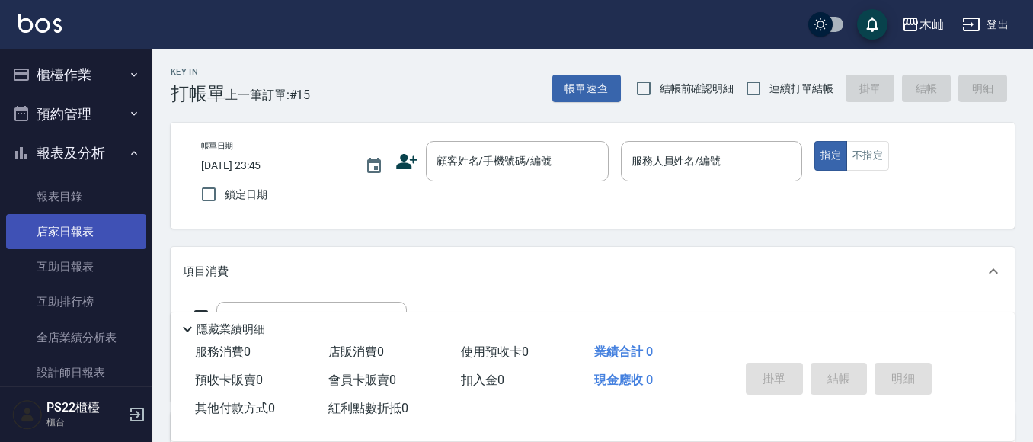
click at [78, 223] on link "店家日報表" at bounding box center [76, 231] width 140 height 35
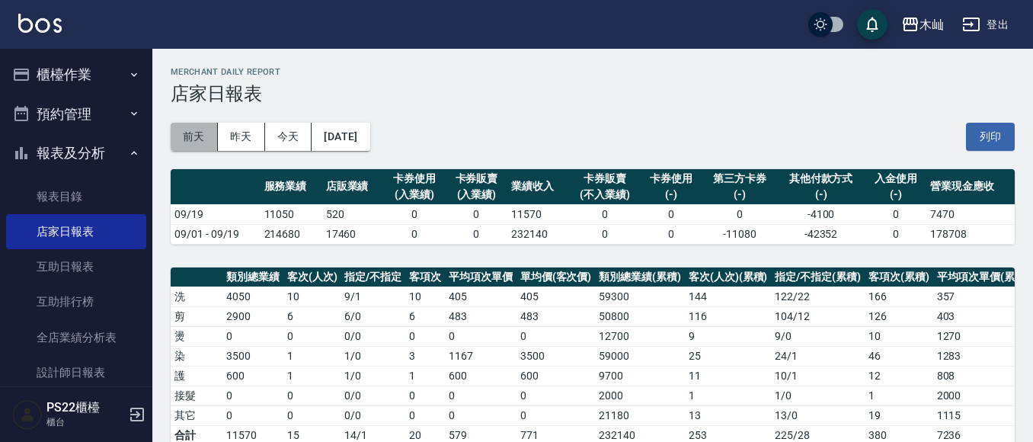
click at [199, 136] on button "前天" at bounding box center [194, 137] width 47 height 28
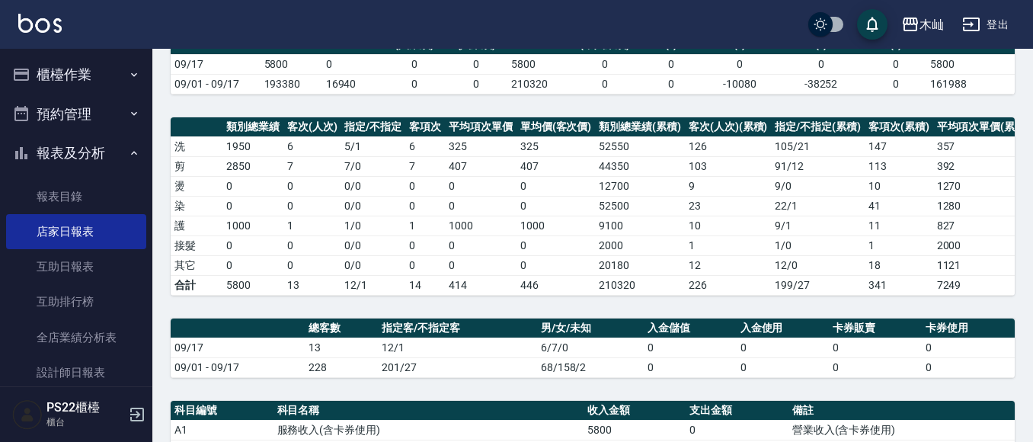
scroll to position [76, 0]
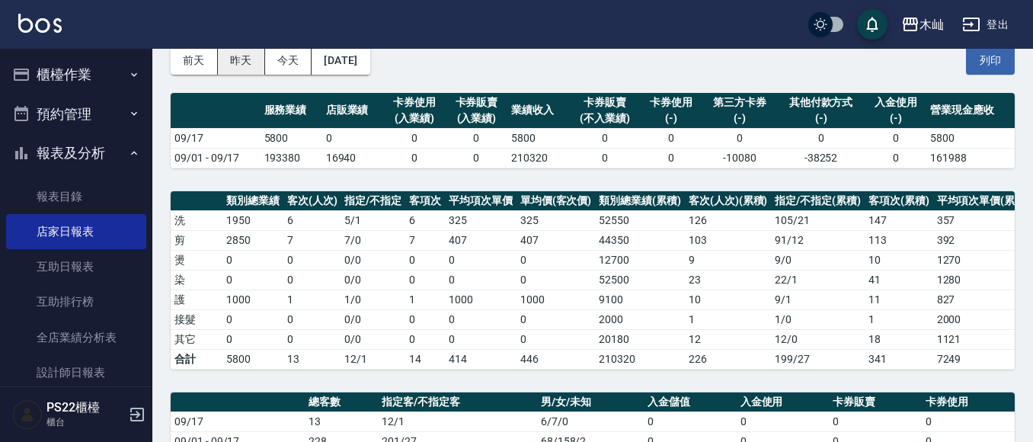
click at [257, 65] on button "昨天" at bounding box center [241, 60] width 47 height 28
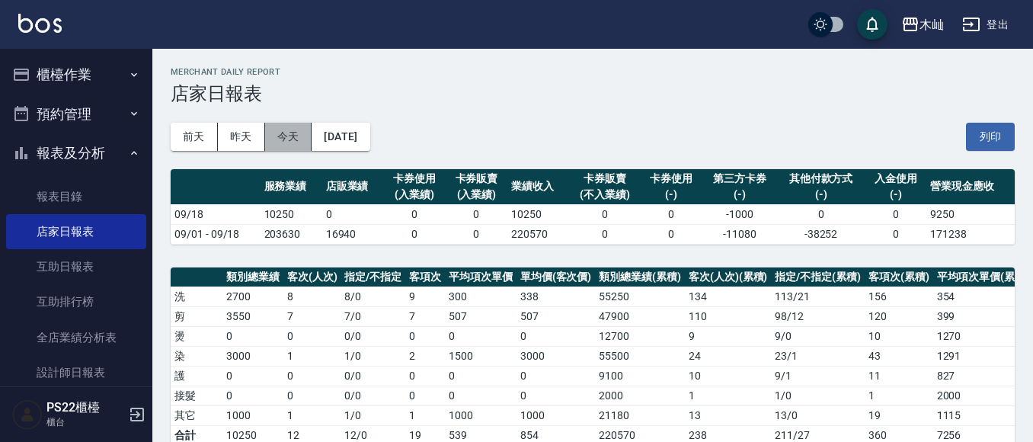
click at [303, 142] on button "今天" at bounding box center [288, 137] width 47 height 28
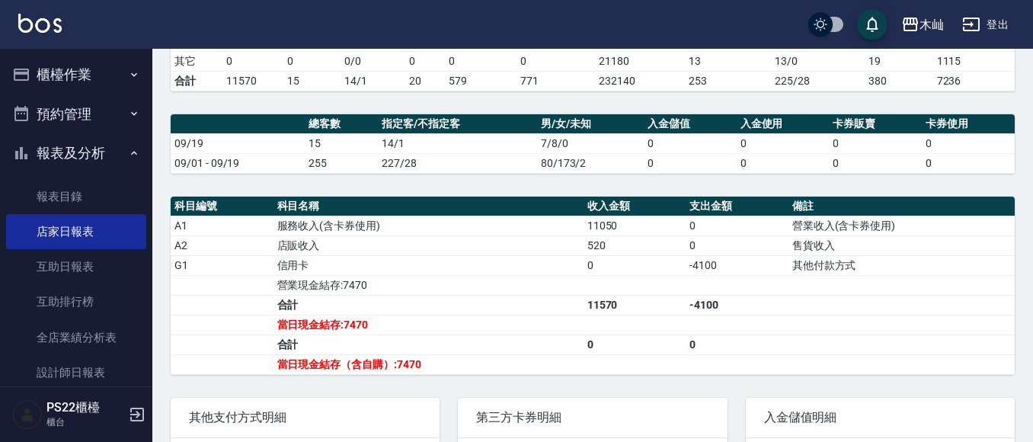
scroll to position [381, 0]
